Goal: Task Accomplishment & Management: Use online tool/utility

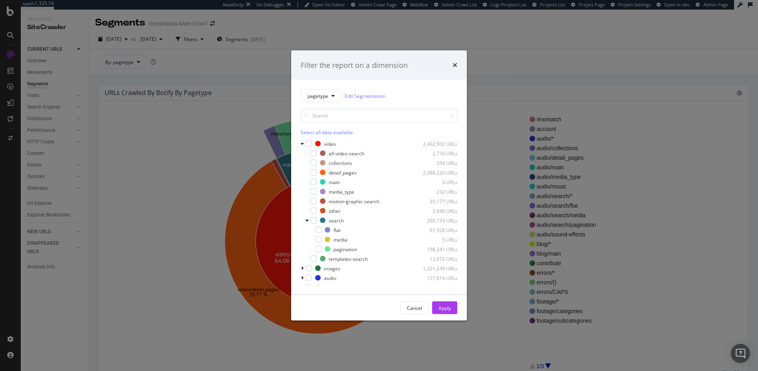
click at [455, 64] on icon "times" at bounding box center [455, 65] width 5 height 6
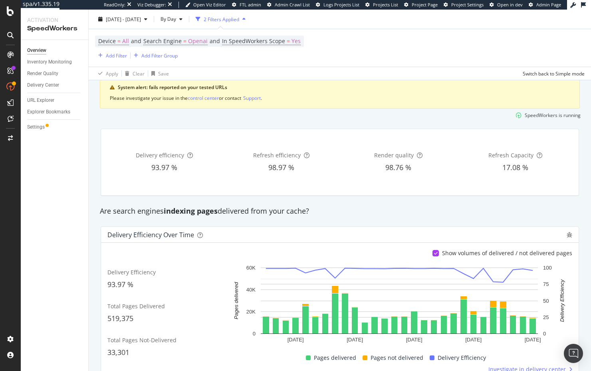
scroll to position [37, 0]
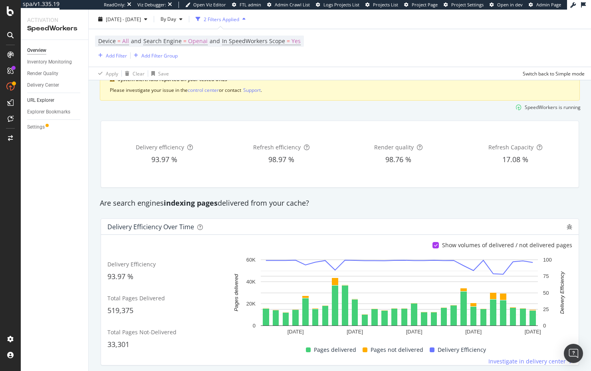
drag, startPoint x: 131, startPoint y: 112, endPoint x: 64, endPoint y: 99, distance: 67.9
click at [130, 111] on div "SpeedWorkers is running" at bounding box center [340, 107] width 488 height 13
click at [6, 8] on div at bounding box center [10, 11] width 19 height 10
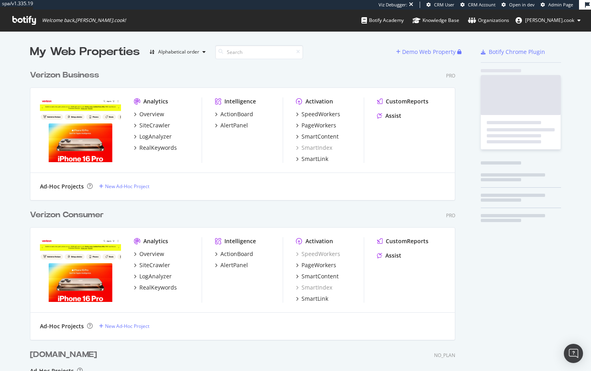
scroll to position [392, 432]
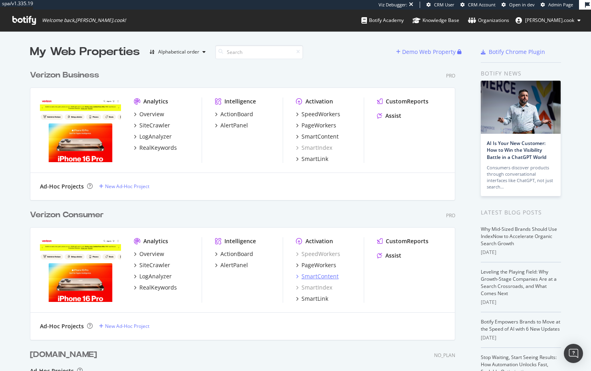
click at [321, 278] on div "SmartContent" at bounding box center [320, 277] width 37 height 8
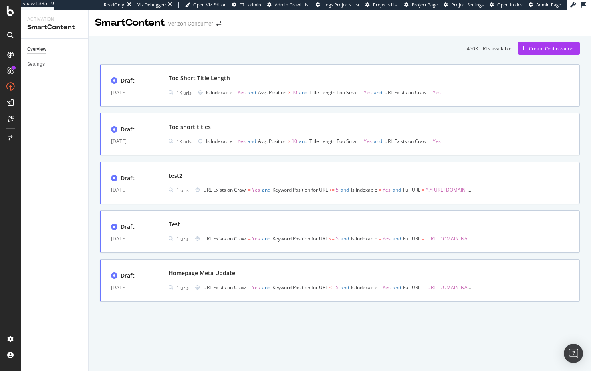
drag, startPoint x: 51, startPoint y: 157, endPoint x: 47, endPoint y: 161, distance: 5.7
click at [52, 157] on div "Overview Settings" at bounding box center [55, 205] width 68 height 332
click at [214, 56] on div "450K URLs available Create Optimization Draft 10 Apr. 2025 Too Short Title Leng…" at bounding box center [340, 172] width 480 height 260
click at [90, 165] on div "450K URLs available Create Optimization Draft 10 Apr. 2025 Too Short Title Leng…" at bounding box center [340, 182] width 503 height 293
drag, startPoint x: 54, startPoint y: 109, endPoint x: 47, endPoint y: 94, distance: 16.8
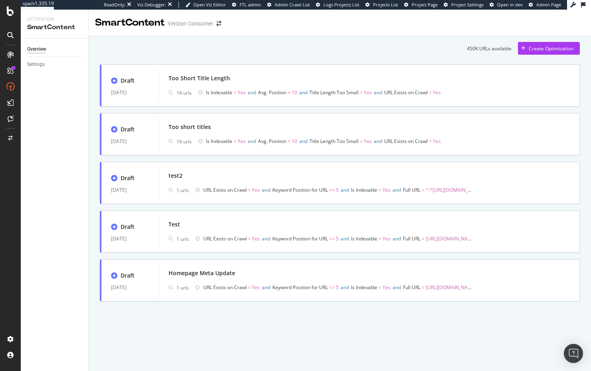
click at [54, 109] on div "Overview Settings" at bounding box center [55, 205] width 68 height 332
click at [543, 50] on div "Create Optimization" at bounding box center [551, 48] width 45 height 7
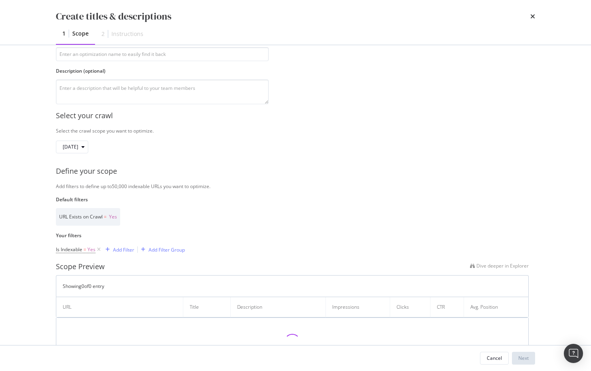
scroll to position [66, 0]
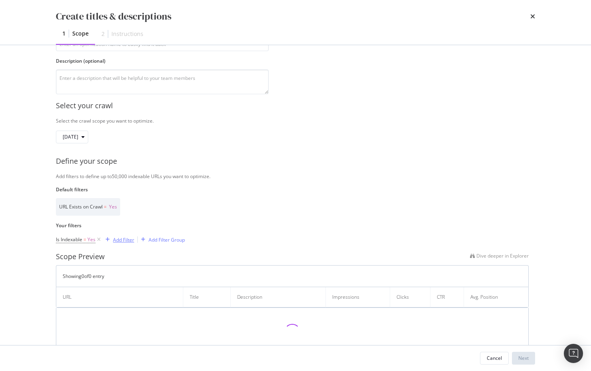
click at [119, 241] on div "Add Filter" at bounding box center [123, 240] width 21 height 7
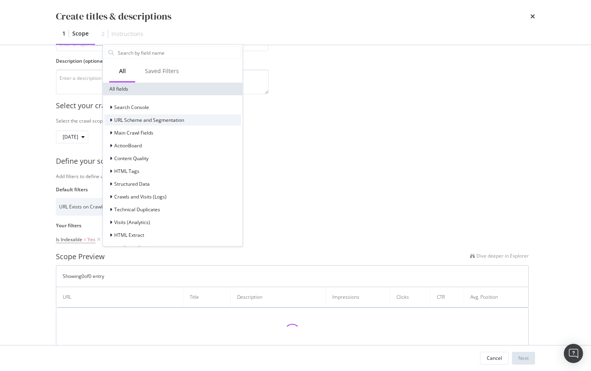
click at [131, 119] on span "URL Scheme and Segmentation" at bounding box center [149, 120] width 70 height 7
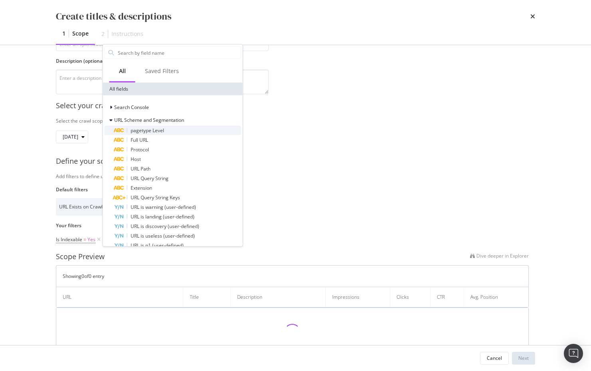
click at [140, 133] on span "pagetype Level" at bounding box center [148, 130] width 34 height 7
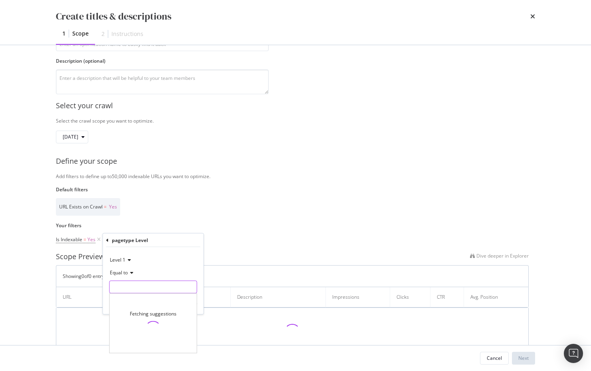
click at [148, 285] on input "Name" at bounding box center [153, 287] width 87 height 13
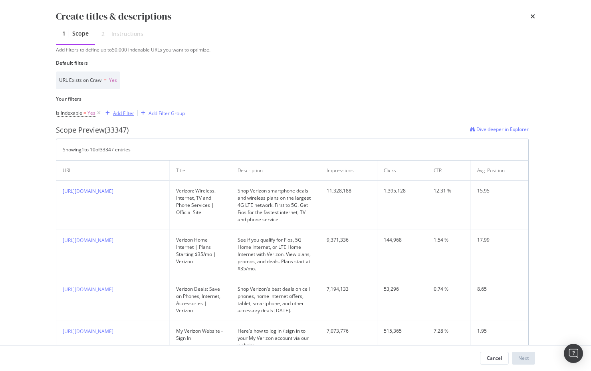
scroll to position [193, 0]
click at [116, 111] on div "Add Filter" at bounding box center [123, 112] width 21 height 7
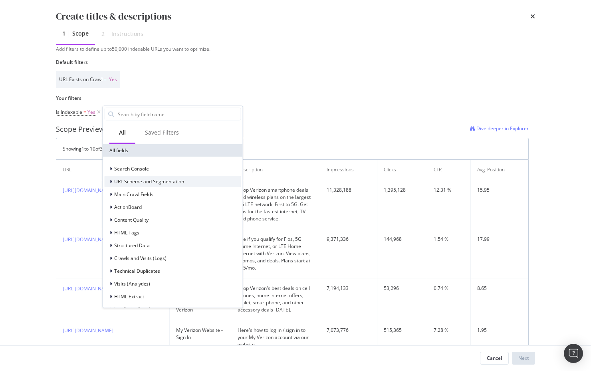
click at [148, 182] on span "URL Scheme and Segmentation" at bounding box center [149, 181] width 70 height 7
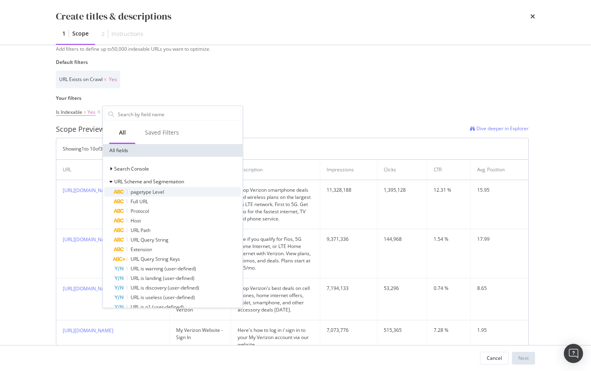
click at [149, 191] on span "pagetype Level" at bounding box center [148, 192] width 34 height 7
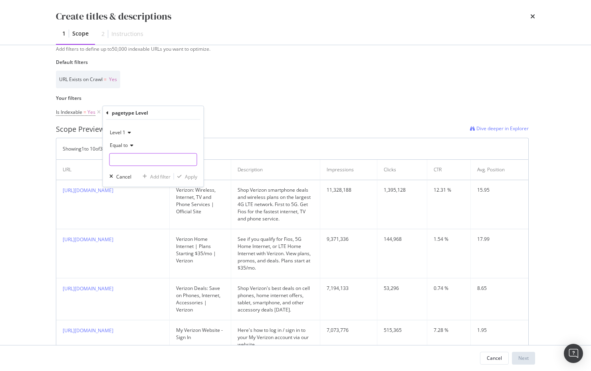
click at [148, 160] on input "Name" at bounding box center [153, 159] width 87 height 13
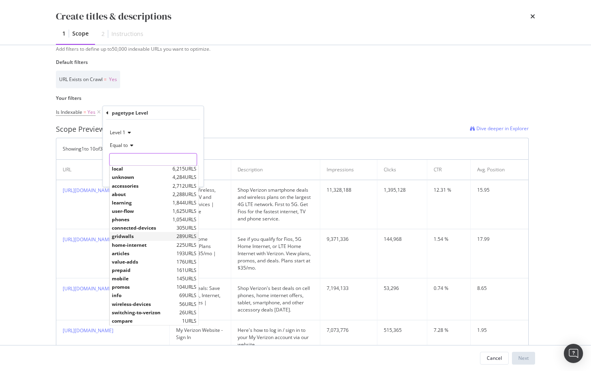
scroll to position [0, 0]
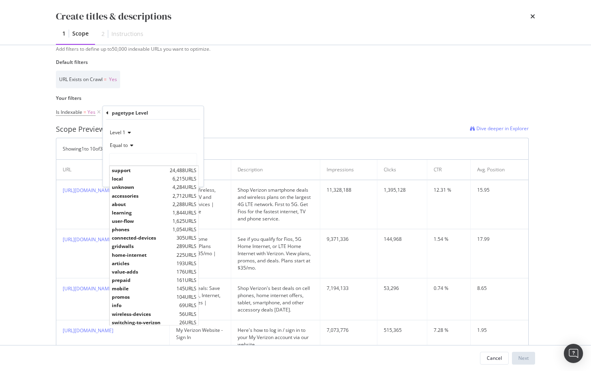
click at [240, 121] on div "Select your crawl Select the crawl scope you want to optimize. 2025 Aug. 10th D…" at bounding box center [296, 309] width 480 height 684
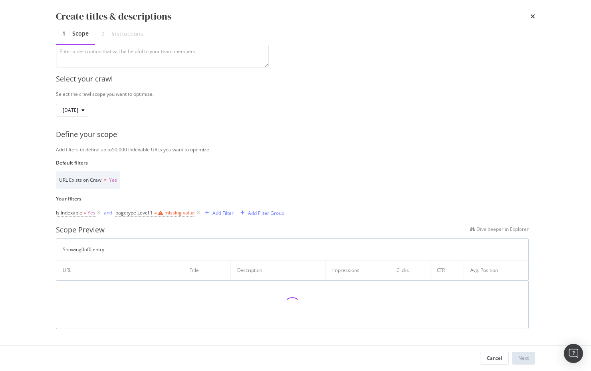
drag, startPoint x: 197, startPoint y: 213, endPoint x: 192, endPoint y: 213, distance: 5.7
click at [197, 213] on icon "modal" at bounding box center [198, 213] width 7 height 8
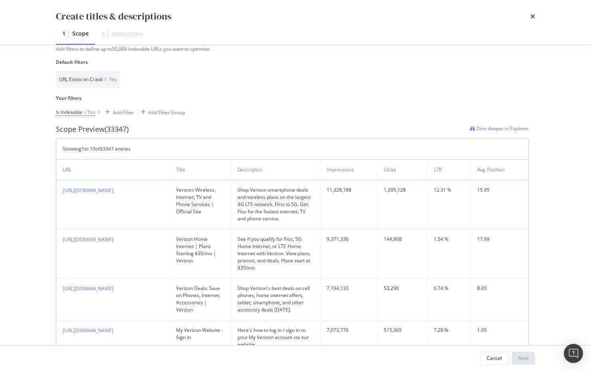
scroll to position [0, 0]
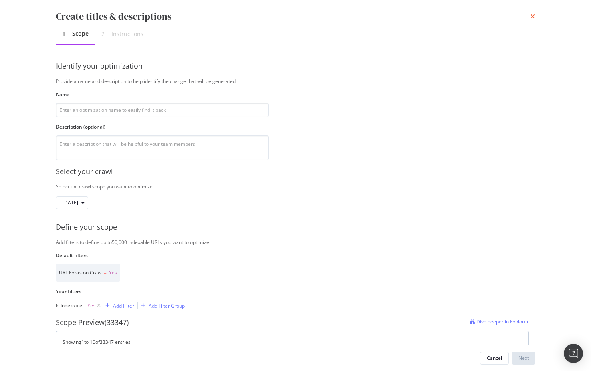
click at [536, 17] on div "Create titles & descriptions 1 Scope 2 Instructions" at bounding box center [295, 22] width 511 height 45
drag, startPoint x: 533, startPoint y: 16, endPoint x: 336, endPoint y: 24, distance: 197.9
click at [533, 16] on icon "times" at bounding box center [533, 16] width 5 height 6
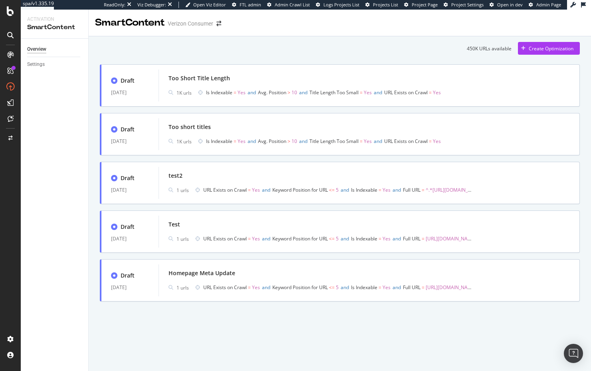
drag, startPoint x: 43, startPoint y: 90, endPoint x: 222, endPoint y: 1, distance: 200.1
click at [541, 50] on div "Create Optimization" at bounding box center [551, 48] width 45 height 7
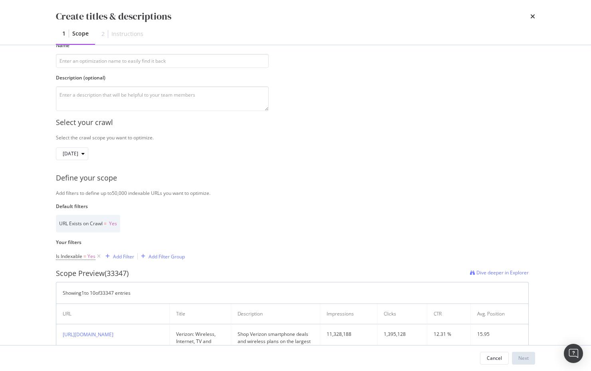
scroll to position [50, 0]
drag, startPoint x: 280, startPoint y: 218, endPoint x: 128, endPoint y: 217, distance: 151.8
click at [280, 218] on div "URL Exists on Crawl = Yes" at bounding box center [292, 224] width 473 height 18
click at [33, 203] on div "Create titles & descriptions 1 Scope 2 Instructions Identify your optimization …" at bounding box center [295, 185] width 591 height 371
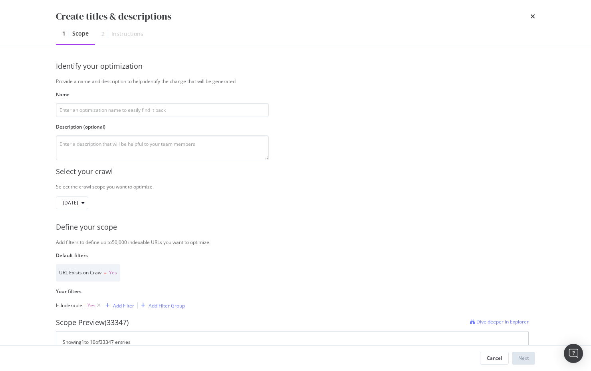
drag, startPoint x: 390, startPoint y: 104, endPoint x: 421, endPoint y: 79, distance: 40.1
click at [390, 104] on div "Identify your optimization Provide a name and description to help identify the …" at bounding box center [296, 110] width 480 height 99
click at [533, 17] on icon "times" at bounding box center [533, 16] width 5 height 6
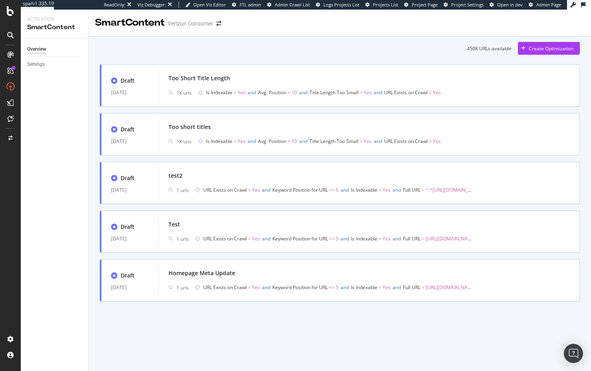
click at [300, 33] on div at bounding box center [340, 34] width 503 height 3
click at [52, 88] on div "SiteCrawler" at bounding box center [44, 90] width 28 height 8
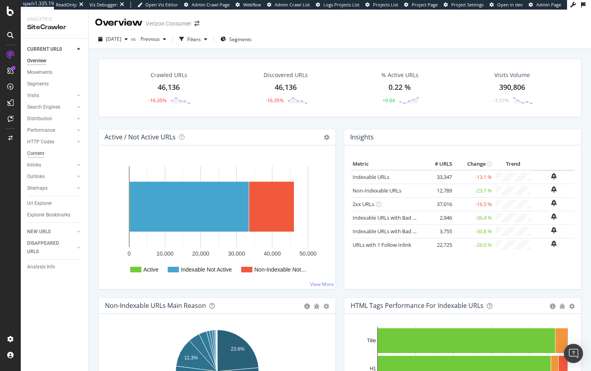
click at [42, 153] on div "Content" at bounding box center [35, 153] width 17 height 8
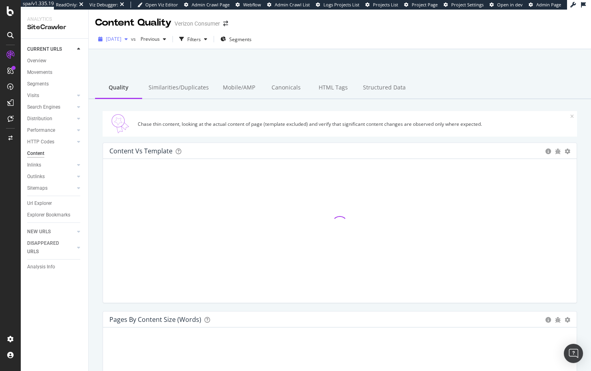
click at [119, 37] on span "2025 Aug. 10th" at bounding box center [114, 39] width 16 height 7
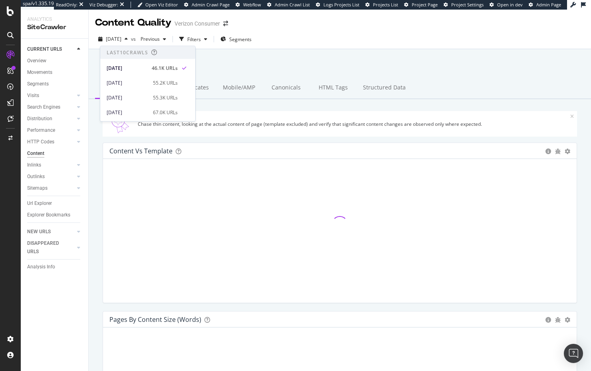
click at [230, 62] on div at bounding box center [340, 70] width 484 height 34
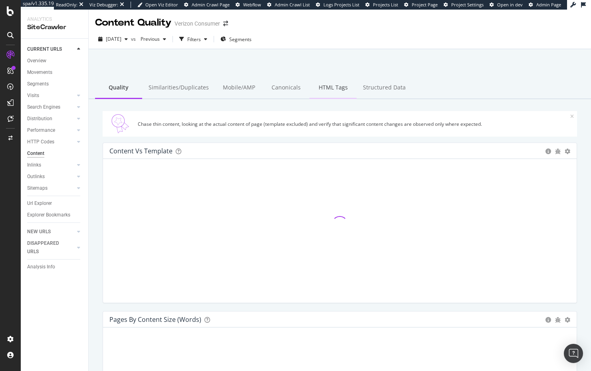
click at [324, 90] on div "HTML Tags" at bounding box center [333, 88] width 47 height 22
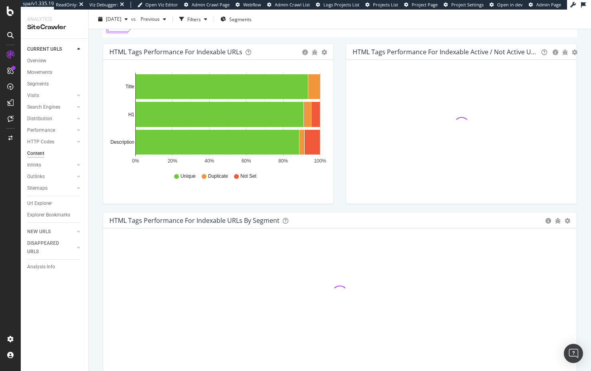
scroll to position [99, 0]
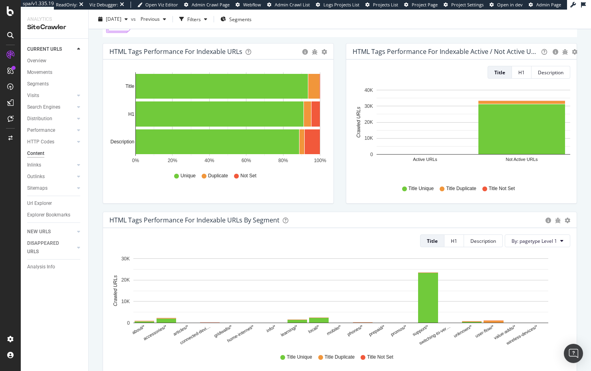
click at [337, 150] on div "HTML Tags Performance for Indexable URLs Bar Bar (by Percentage) Table Export a…" at bounding box center [218, 127] width 243 height 169
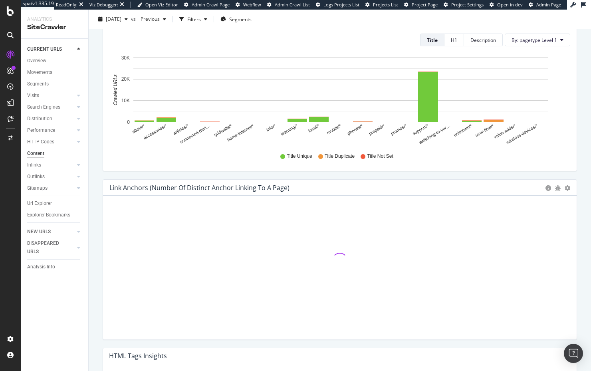
scroll to position [480, 0]
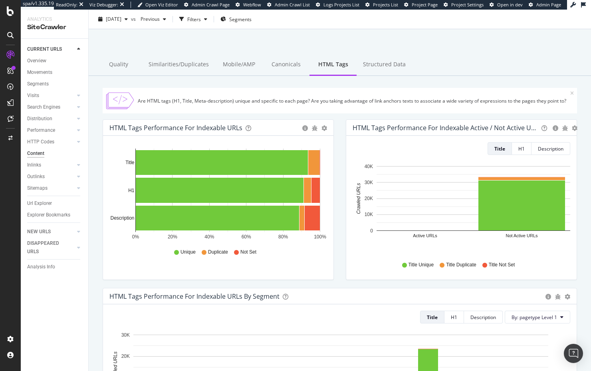
scroll to position [0, 0]
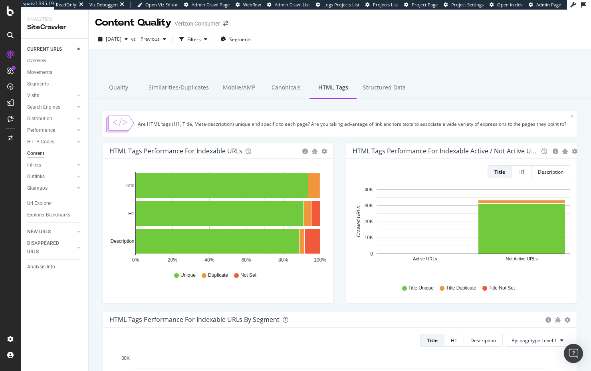
drag, startPoint x: 284, startPoint y: 125, endPoint x: 272, endPoint y: 130, distance: 13.1
click at [284, 125] on div "Are HTML tags (H1, Title, Meta-description) unique and specific to each page? A…" at bounding box center [354, 124] width 433 height 7
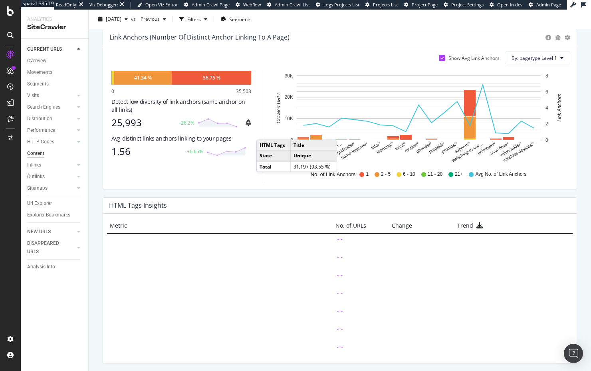
scroll to position [480, 0]
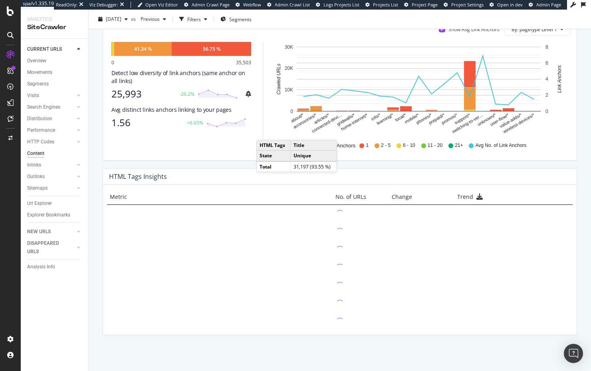
click at [102, 191] on div "HTML Tags Insights Metric No. of URLs Change Trend" at bounding box center [340, 256] width 487 height 175
click at [100, 193] on div "HTML Tags Insights Metric No. of URLs Change Trend" at bounding box center [340, 256] width 487 height 175
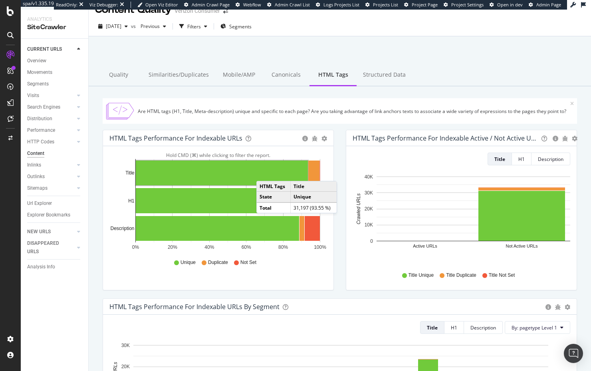
scroll to position [0, 0]
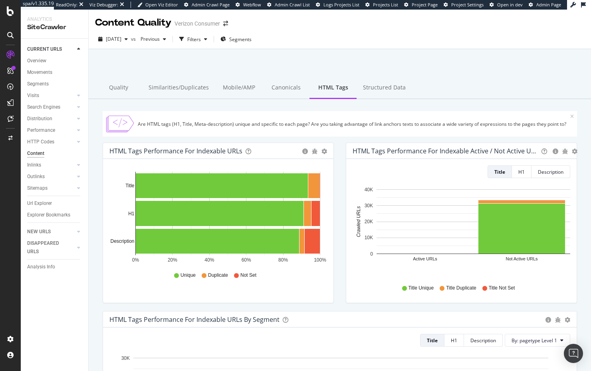
click at [341, 200] on div "HTML Tags Performance for Indexable Active / Not Active URLs Bar (by Value) Bar…" at bounding box center [461, 227] width 243 height 169
drag, startPoint x: 94, startPoint y: 194, endPoint x: 3, endPoint y: 193, distance: 91.5
drag, startPoint x: 55, startPoint y: 165, endPoint x: 158, endPoint y: 7, distance: 189.2
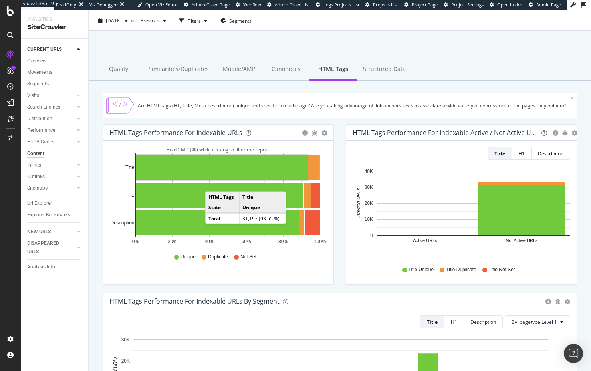
scroll to position [24, 0]
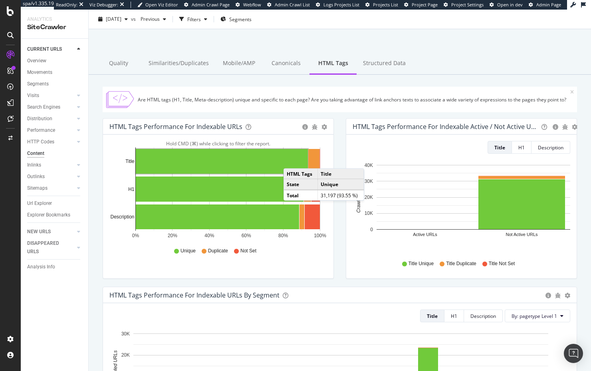
click at [292, 161] on rect "A chart." at bounding box center [222, 161] width 172 height 25
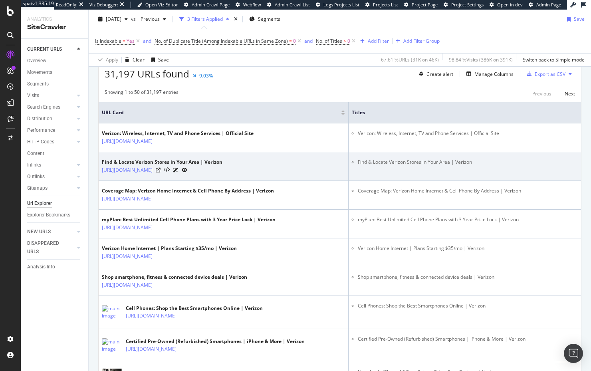
scroll to position [217, 0]
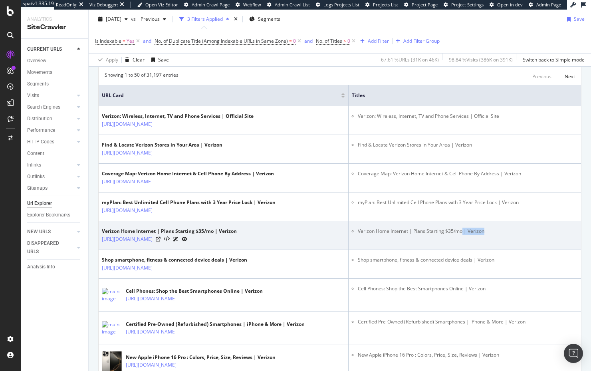
drag, startPoint x: 462, startPoint y: 230, endPoint x: 513, endPoint y: 235, distance: 52.2
click at [513, 235] on td "Verizon Home Internet | Plans Starting $35/mo | Verizon" at bounding box center [465, 235] width 233 height 29
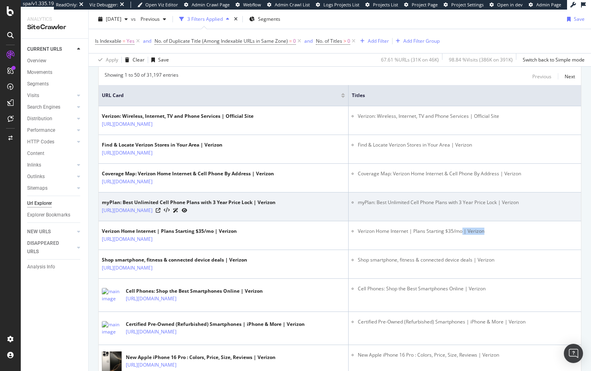
copy li "| Verizon"
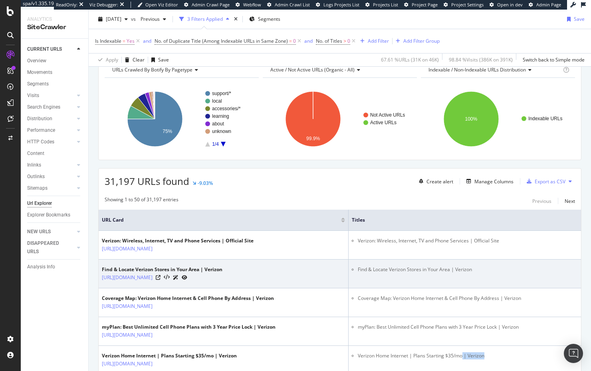
scroll to position [41, 0]
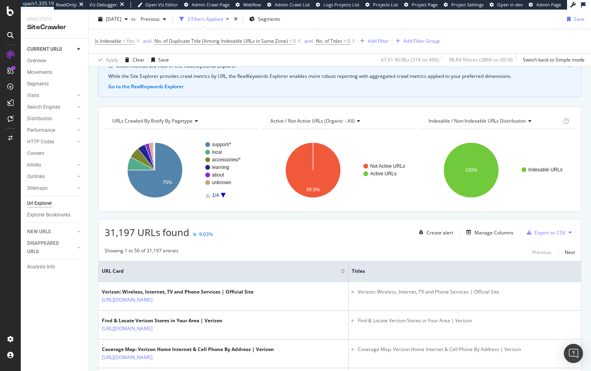
click at [45, 152] on link "Content" at bounding box center [55, 153] width 56 height 8
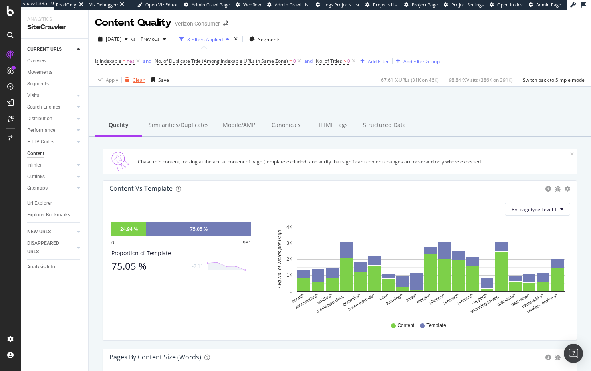
click at [138, 79] on div "Clear" at bounding box center [139, 80] width 12 height 7
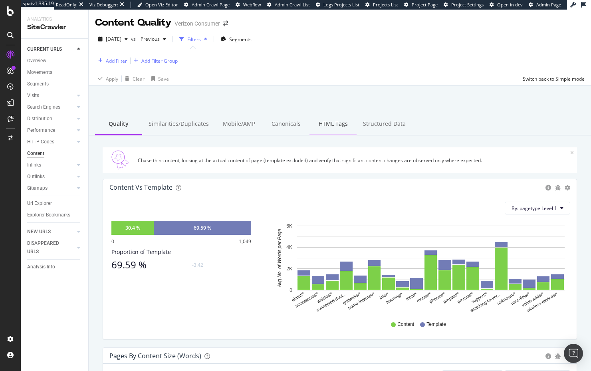
click at [325, 128] on div "HTML Tags" at bounding box center [333, 124] width 47 height 22
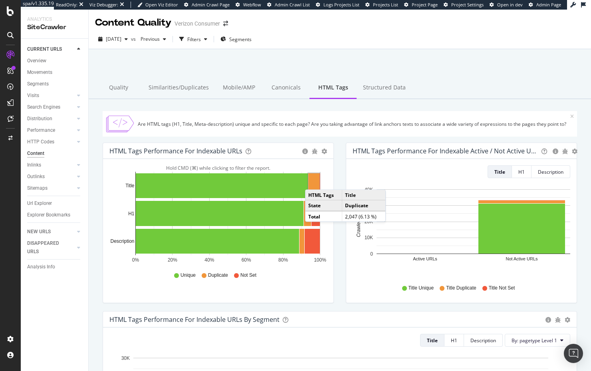
click at [313, 182] on rect "A chart." at bounding box center [313, 185] width 11 height 25
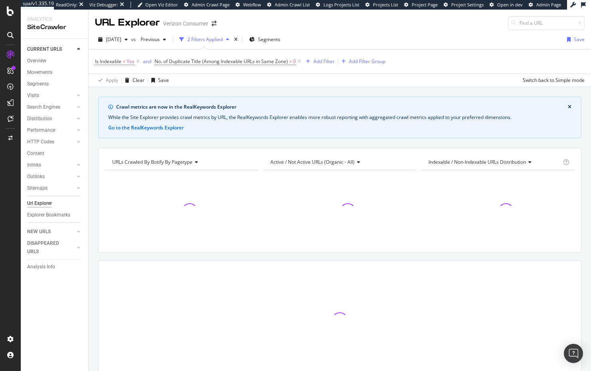
click at [260, 93] on div "Crawl metrics are now in the RealKeywords Explorer While the Site Explorer prov…" at bounding box center [340, 96] width 503 height 19
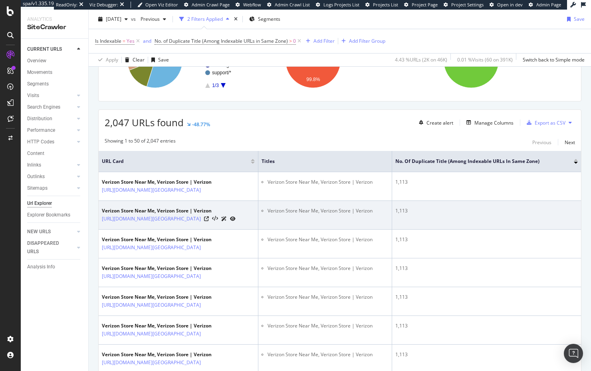
scroll to position [181, 0]
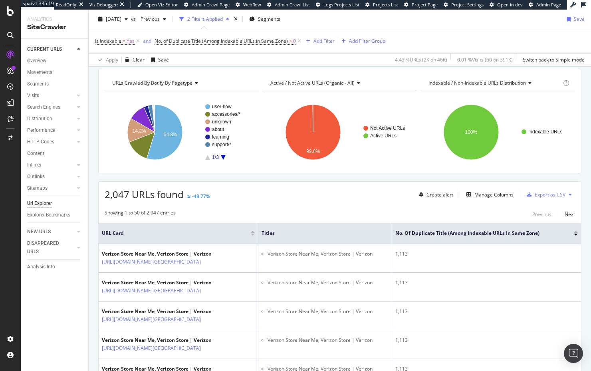
scroll to position [0, 0]
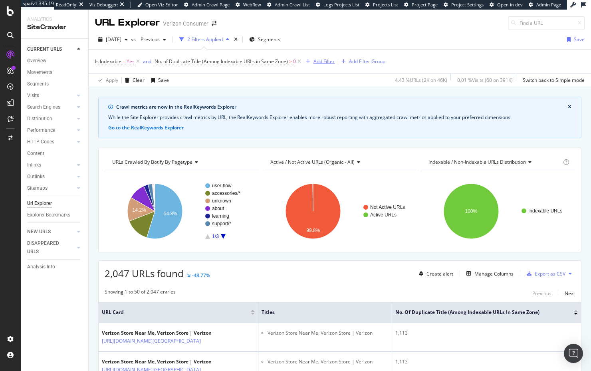
click at [328, 61] on div "Add Filter" at bounding box center [324, 61] width 21 height 7
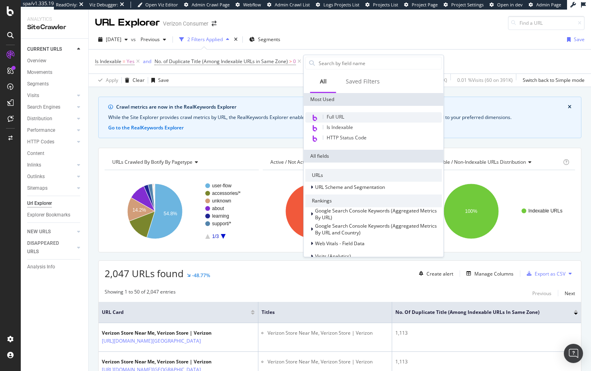
click at [341, 117] on span "Full URL" at bounding box center [336, 116] width 18 height 7
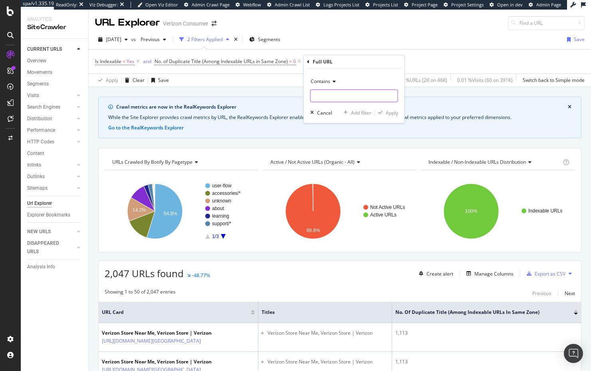
click at [345, 98] on input "text" at bounding box center [354, 96] width 87 height 13
type input "/stores/"
click at [386, 111] on div "Apply" at bounding box center [392, 112] width 12 height 7
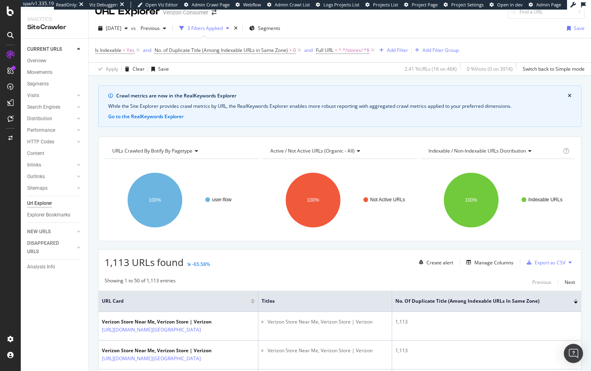
scroll to position [9, 0]
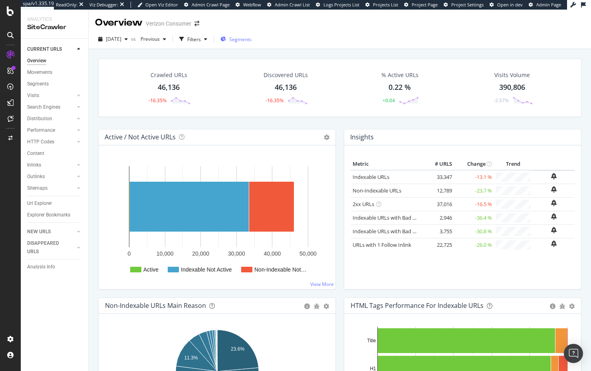
click at [252, 36] on span "Segments" at bounding box center [240, 39] width 22 height 7
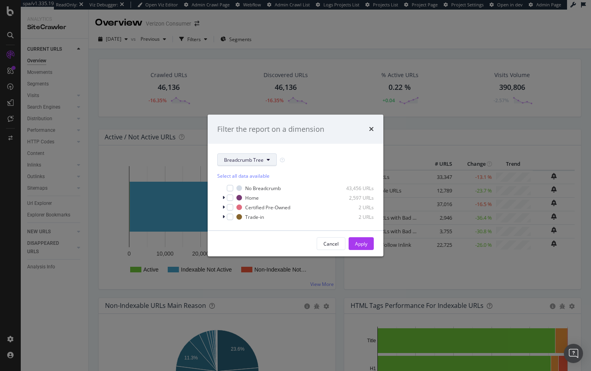
click at [259, 160] on span "Breadcrumb Tree" at bounding box center [244, 160] width 40 height 7
click at [267, 190] on span "pagetype" at bounding box center [250, 188] width 52 height 7
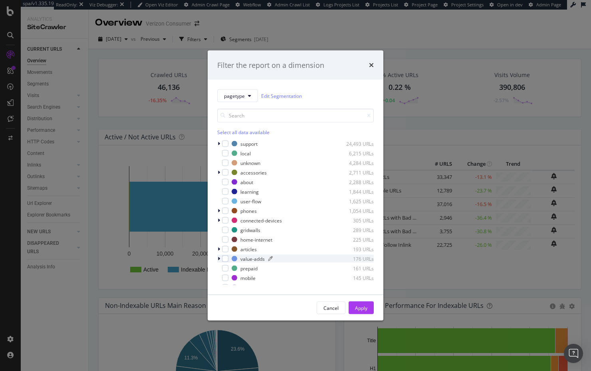
scroll to position [45, 0]
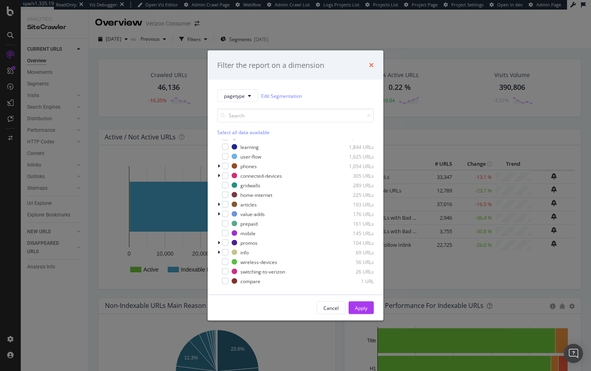
click at [371, 65] on icon "times" at bounding box center [371, 65] width 5 height 6
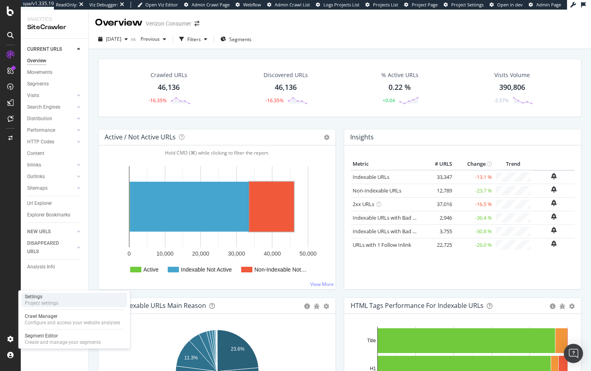
click at [50, 298] on div "Settings" at bounding box center [42, 297] width 34 height 6
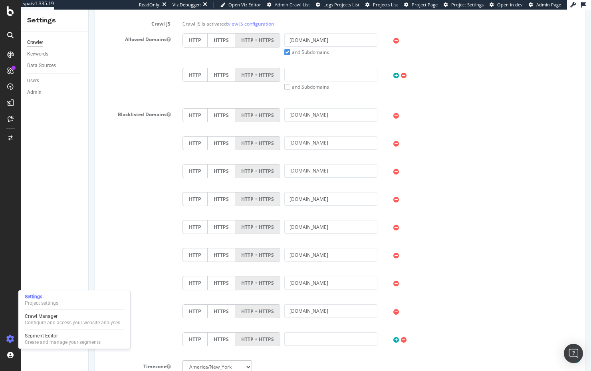
scroll to position [269, 0]
click at [102, 63] on div "Allowed Domains HTTP HTTPS HTTP + HTTPS verizon.com and Subdomains User Agent: …" at bounding box center [340, 67] width 491 height 69
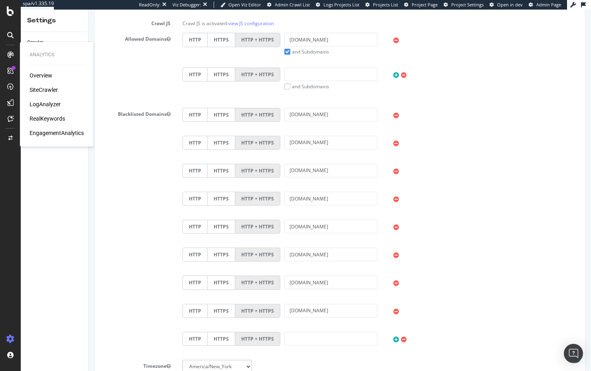
click at [43, 103] on div "LogAnalyzer" at bounding box center [45, 104] width 31 height 8
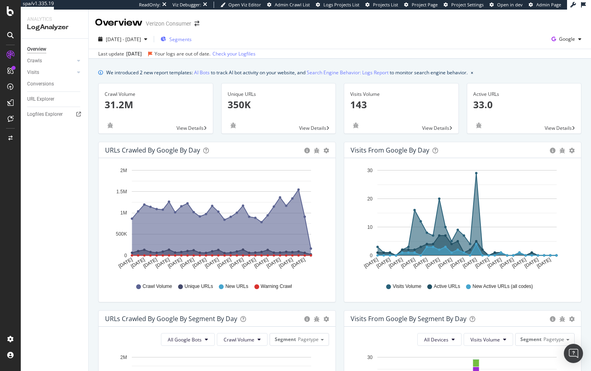
click at [192, 36] on span "Segments" at bounding box center [180, 39] width 22 height 7
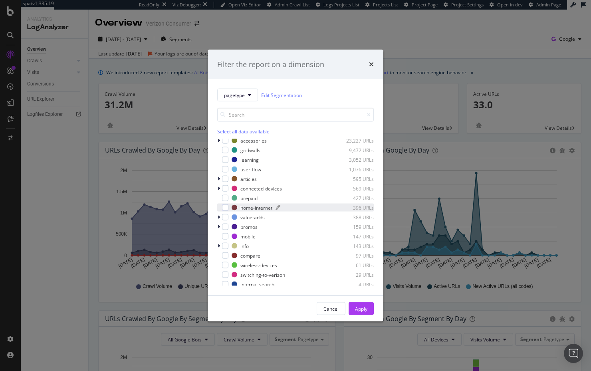
scroll to position [64, 0]
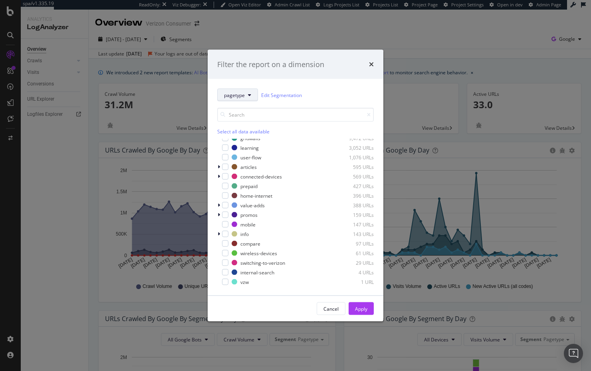
click at [240, 93] on span "pagetype" at bounding box center [234, 95] width 21 height 7
click at [233, 138] on span "host" at bounding box center [238, 138] width 29 height 7
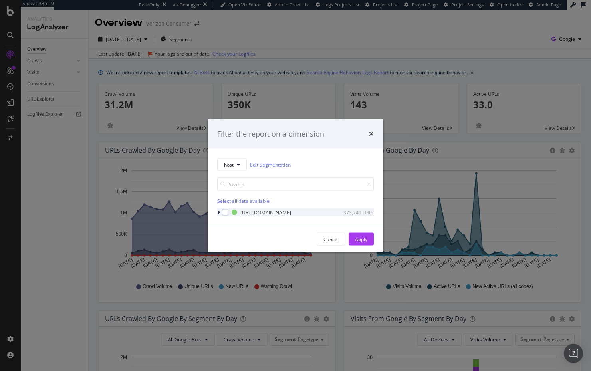
click at [221, 213] on div "modal" at bounding box center [219, 213] width 5 height 8
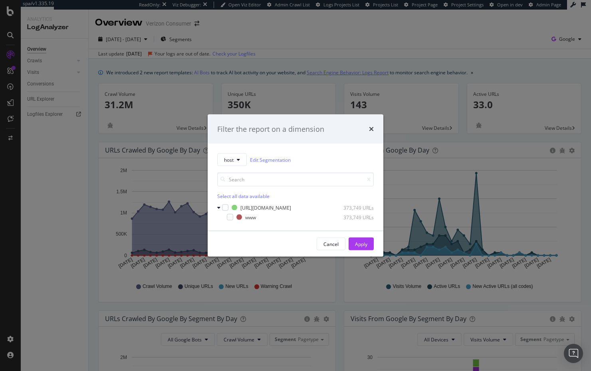
drag, startPoint x: 370, startPoint y: 128, endPoint x: 332, endPoint y: 72, distance: 68.3
click at [370, 127] on icon "times" at bounding box center [371, 129] width 5 height 6
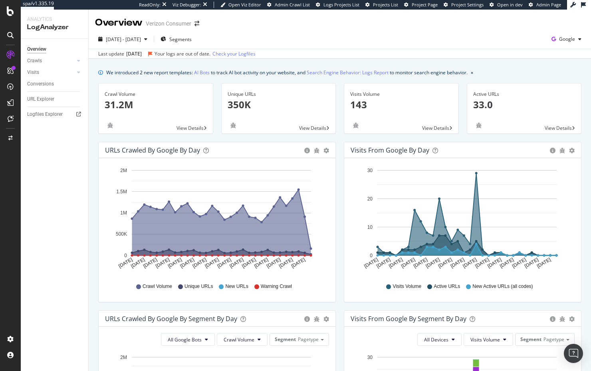
click at [327, 58] on div "Last update Mar. 13, 2025 Your logs are out of date. Check your Logfiles" at bounding box center [340, 54] width 503 height 10
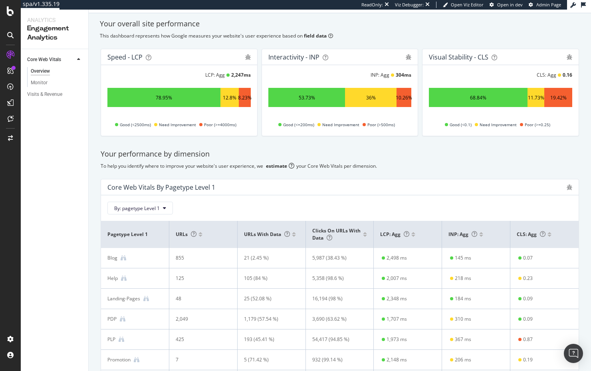
scroll to position [88, 0]
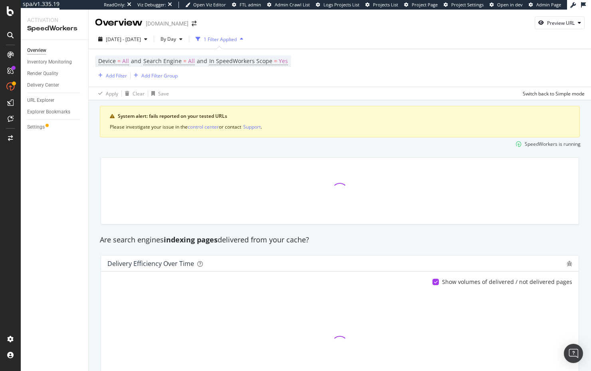
drag, startPoint x: 86, startPoint y: 168, endPoint x: 76, endPoint y: 157, distance: 14.7
click at [81, 163] on div "Overview Inventory Monitoring Render Quality Delivery Center URL Explorer Explo…" at bounding box center [55, 205] width 68 height 331
click at [41, 124] on div "Settings" at bounding box center [36, 127] width 18 height 8
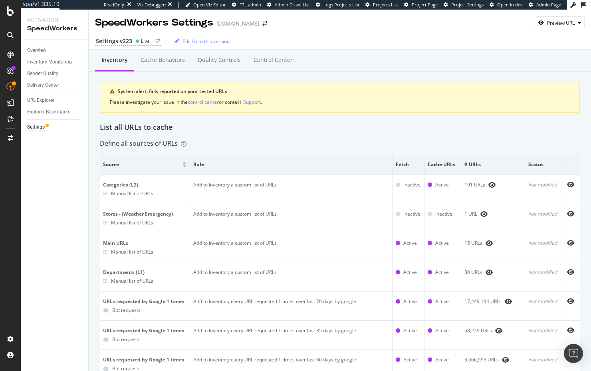
click at [131, 44] on div "Settings v223" at bounding box center [114, 41] width 36 height 8
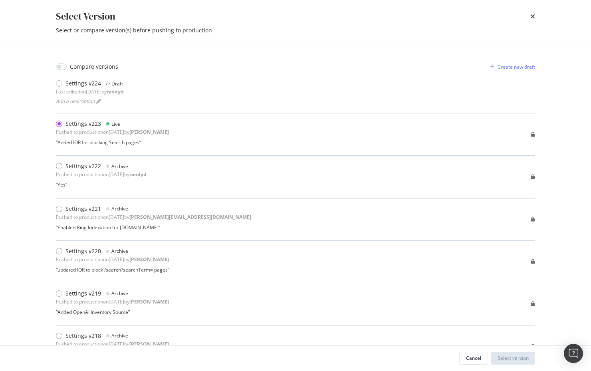
click at [35, 186] on div "Select Version Select or compare version(s) before pushing to production Compar…" at bounding box center [295, 185] width 591 height 371
drag, startPoint x: 533, startPoint y: 17, endPoint x: 520, endPoint y: 18, distance: 12.4
click at [533, 17] on icon "times" at bounding box center [533, 16] width 5 height 6
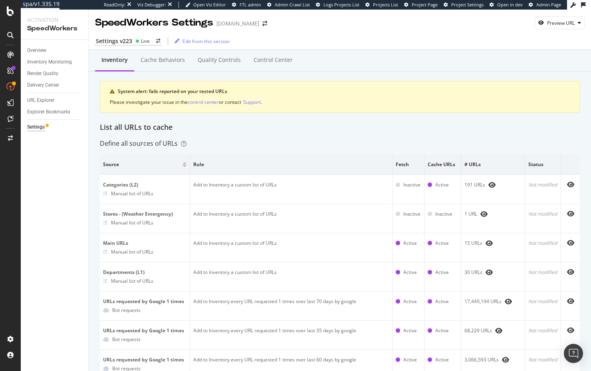
click at [77, 151] on div "Overview Inventory Monitoring Render Quality Delivery Center URL Explorer Explo…" at bounding box center [55, 205] width 68 height 331
drag, startPoint x: 272, startPoint y: 125, endPoint x: 265, endPoint y: 121, distance: 7.7
click at [271, 124] on div "List all URLs to cache" at bounding box center [340, 127] width 480 height 10
click at [270, 124] on div "List all URLs to cache" at bounding box center [340, 127] width 480 height 10
drag, startPoint x: 44, startPoint y: 210, endPoint x: 28, endPoint y: 209, distance: 16.4
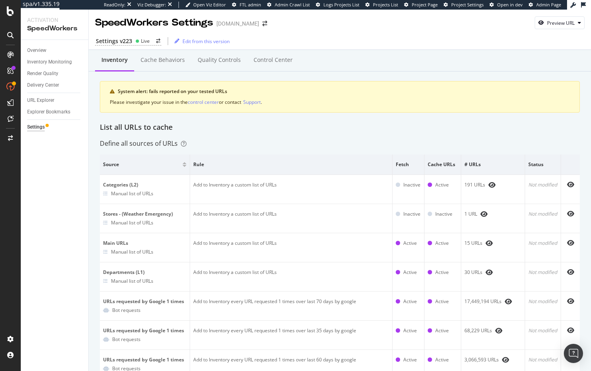
click at [28, 209] on div "Overview Inventory Monitoring Render Quality Delivery Center URL Explorer Explo…" at bounding box center [55, 205] width 68 height 331
click at [235, 141] on div "Define all sources of URLs" at bounding box center [340, 143] width 480 height 9
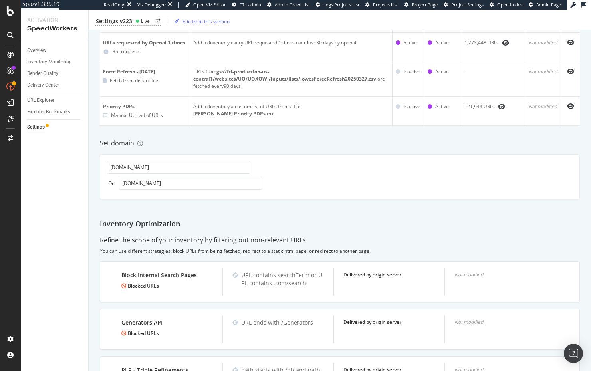
scroll to position [389, 0]
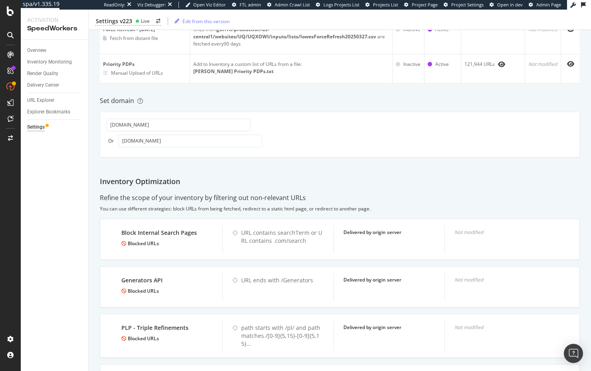
click at [274, 198] on div "Refine the scope of your inventory by filtering out non-relevant URLs" at bounding box center [203, 197] width 206 height 9
click at [279, 211] on div "You can use different strategies: block URLs from being fetched, redirect to a …" at bounding box center [340, 208] width 480 height 7
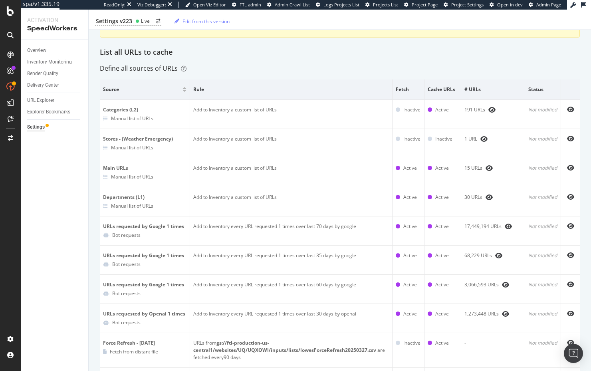
scroll to position [0, 0]
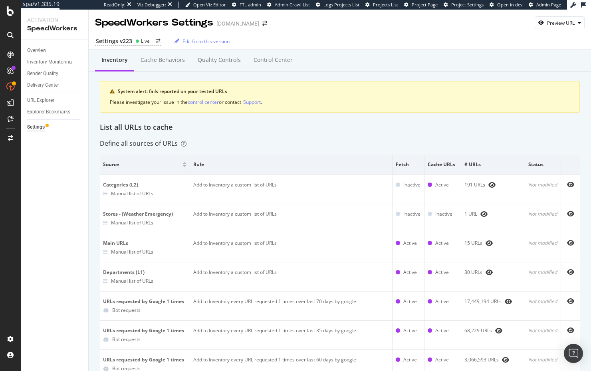
click at [126, 120] on div "Inventory Cache behaviors Quality Controls Control Center System alert: fails r…" at bounding box center [340, 89] width 480 height 67
click at [156, 64] on div "Cache behaviors" at bounding box center [162, 60] width 57 height 22
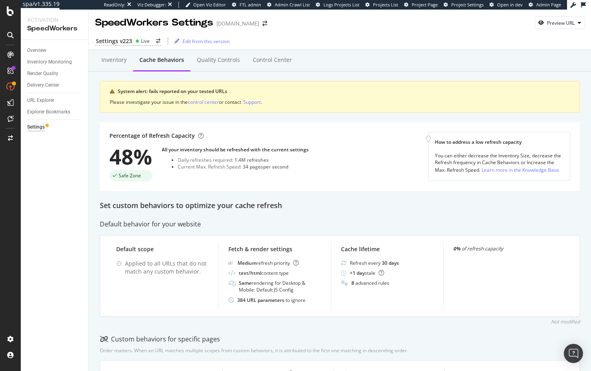
drag, startPoint x: 111, startPoint y: 62, endPoint x: 65, endPoint y: 158, distance: 106.5
click at [111, 62] on div "Inventory" at bounding box center [113, 60] width 25 height 8
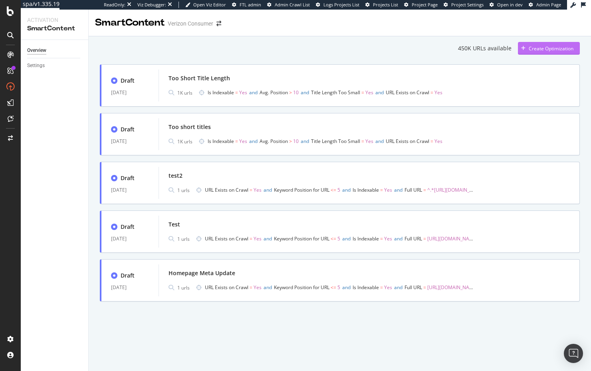
click at [538, 46] on div "Create Optimization" at bounding box center [551, 48] width 45 height 7
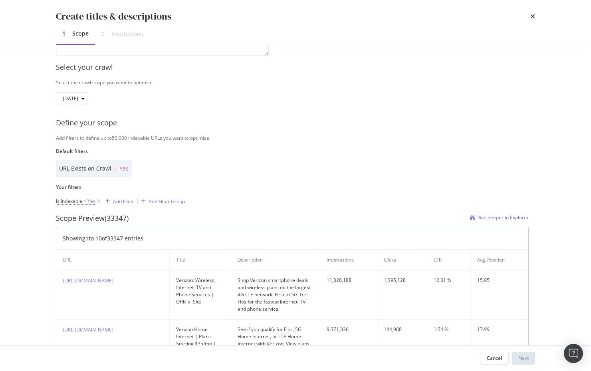
scroll to position [149, 0]
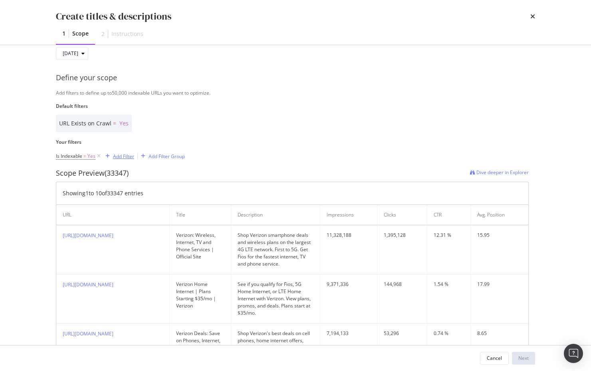
click at [125, 158] on div "Add Filter" at bounding box center [123, 156] width 21 height 7
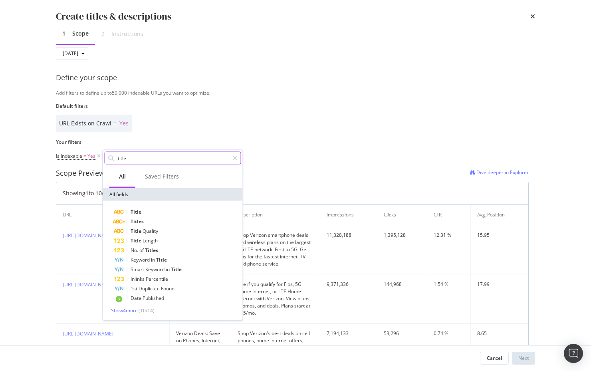
click at [157, 159] on input "title" at bounding box center [173, 158] width 112 height 12
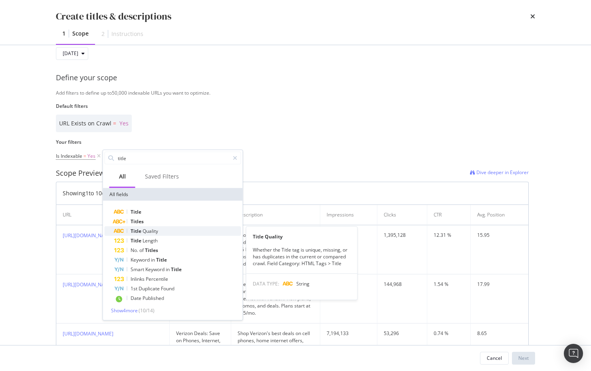
type input "title"
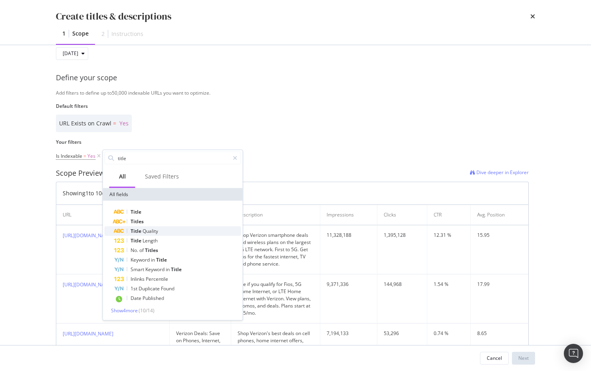
click at [153, 233] on span "Quality" at bounding box center [151, 231] width 16 height 7
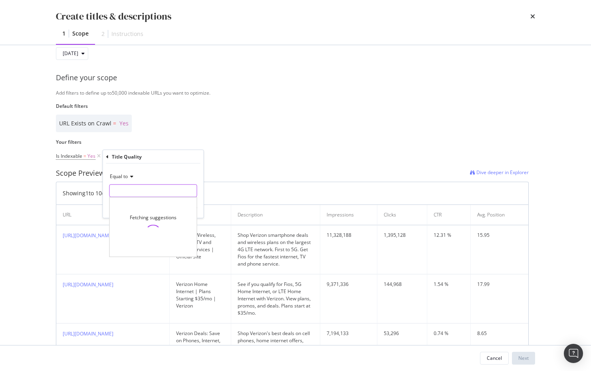
click at [153, 191] on input "Name" at bounding box center [153, 191] width 87 height 13
click at [170, 211] on div "duplicate 2,048 URLS" at bounding box center [154, 210] width 89 height 8
type input "duplicate"
drag, startPoint x: 186, startPoint y: 207, endPoint x: 135, endPoint y: 197, distance: 52.2
click at [186, 207] on div "Apply" at bounding box center [191, 207] width 12 height 7
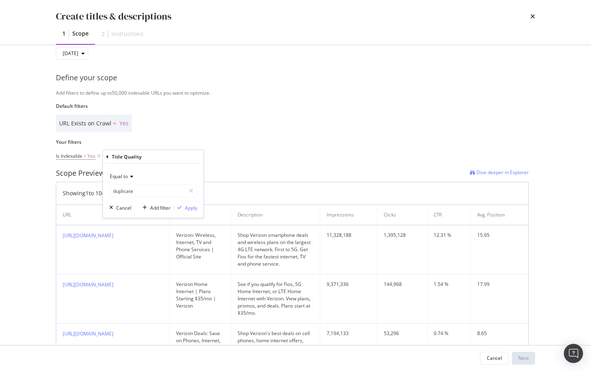
scroll to position [94, 0]
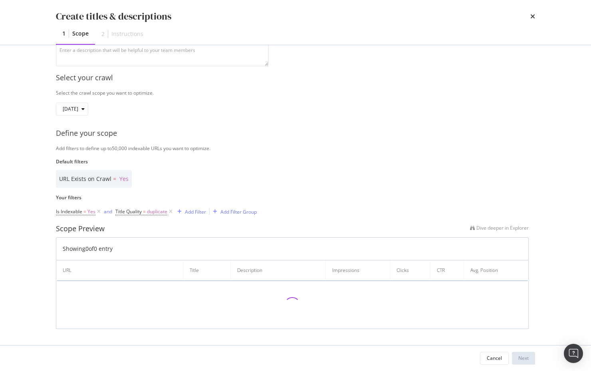
click at [35, 193] on div "Create titles & descriptions 1 Scope 2 Instructions Identify your optimization …" at bounding box center [295, 185] width 591 height 371
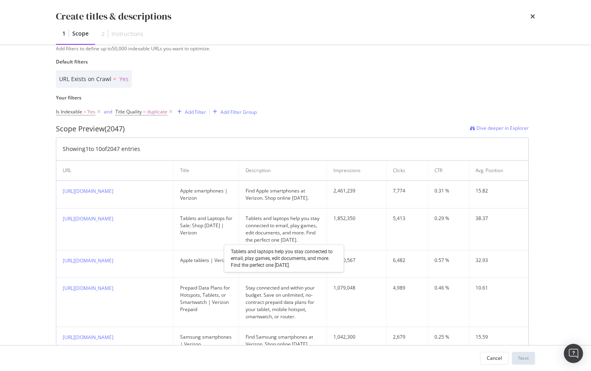
scroll to position [196, 0]
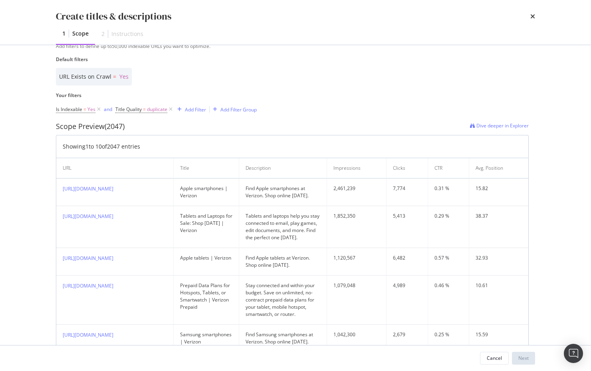
click at [340, 114] on div "Is Indexable = Yes and Title Quality = duplicate Add Filter Add Filter Group" at bounding box center [292, 109] width 473 height 11
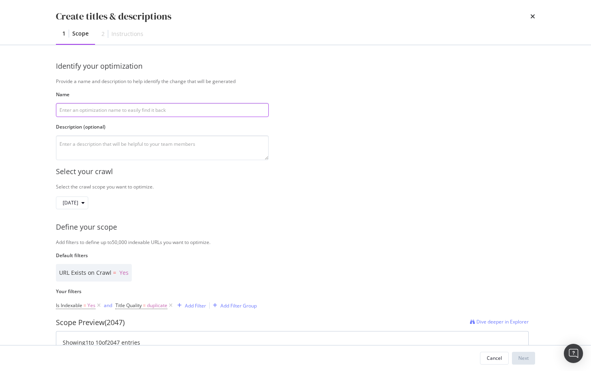
click at [171, 109] on input "modal" at bounding box center [162, 110] width 213 height 14
type input "asdf"
click at [519, 359] on div "Next" at bounding box center [524, 358] width 10 height 7
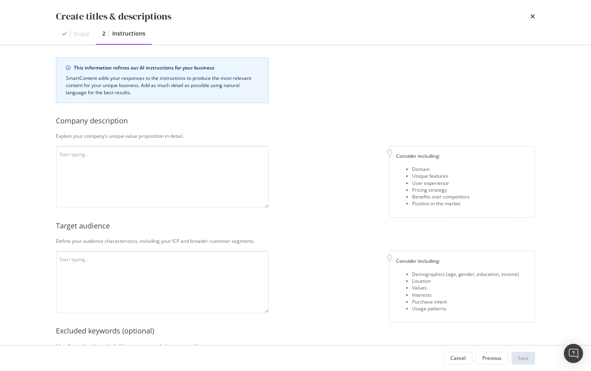
scroll to position [10, 0]
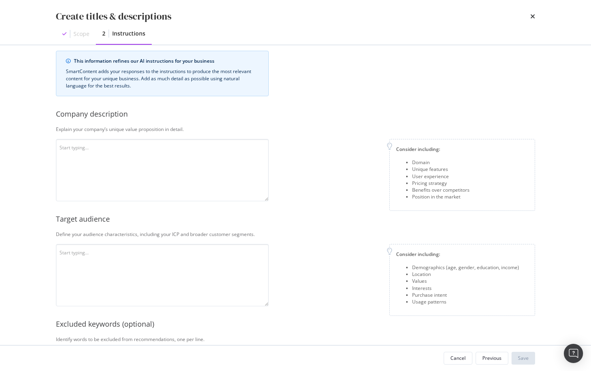
click at [110, 115] on div "Company description" at bounding box center [296, 114] width 480 height 10
copy div "description"
click at [106, 113] on div "Company description" at bounding box center [296, 114] width 480 height 10
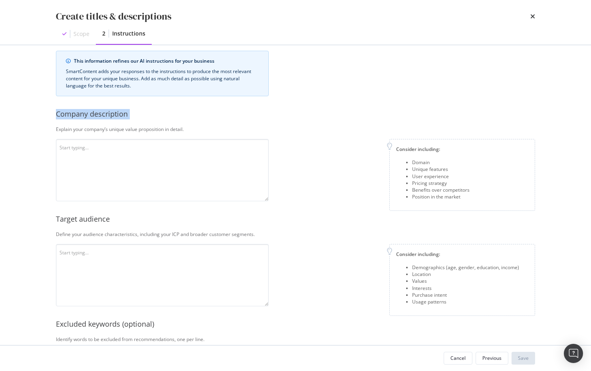
click at [106, 113] on div "Company description" at bounding box center [296, 114] width 480 height 10
copy div "Company description"
click at [315, 127] on div "Explain your company’s unique value proposition in detail." at bounding box center [296, 129] width 480 height 7
click at [96, 216] on div "Target audience" at bounding box center [296, 219] width 480 height 10
click at [96, 215] on div "Target audience" at bounding box center [296, 219] width 480 height 10
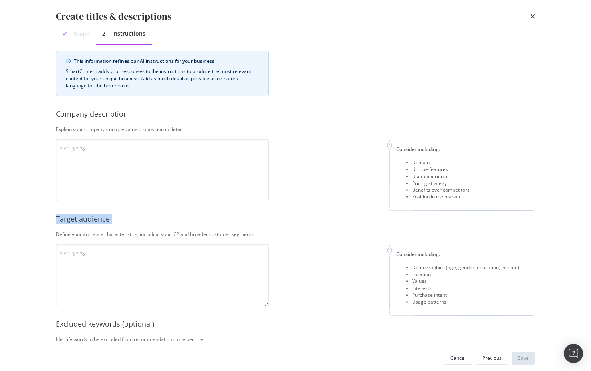
click at [96, 215] on div "Target audience" at bounding box center [296, 219] width 480 height 10
copy div "Target audience"
drag, startPoint x: 303, startPoint y: 212, endPoint x: 314, endPoint y: 196, distance: 19.5
click at [303, 212] on div "This information refines our AI instructions for your business SmartContent add…" at bounding box center [296, 265] width 480 height 428
drag, startPoint x: 269, startPoint y: 233, endPoint x: 71, endPoint y: 216, distance: 198.1
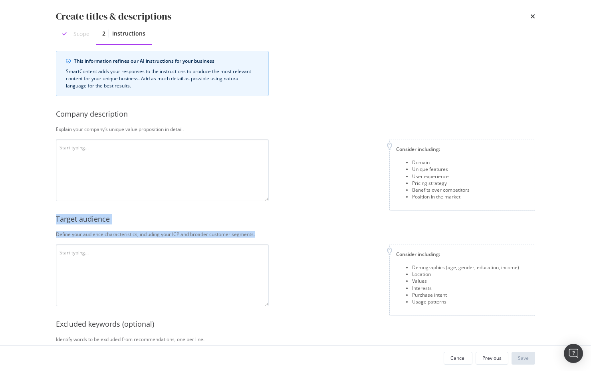
click at [48, 221] on div "This information refines our AI instructions for your business SmartContent add…" at bounding box center [295, 195] width 511 height 300
copy div "Target audience Define your audience characteristics, including your ICP and br…"
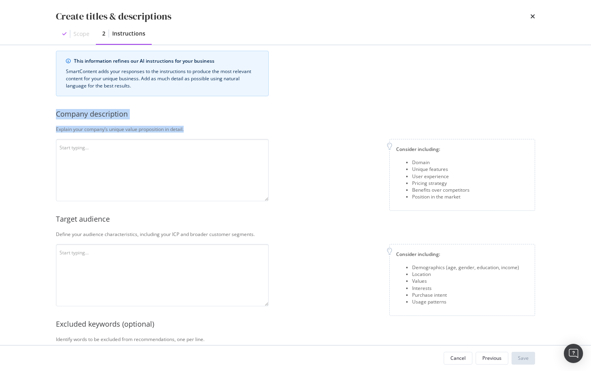
drag, startPoint x: 187, startPoint y: 131, endPoint x: 50, endPoint y: 122, distance: 138.2
click at [50, 119] on div "This information refines our AI instructions for your business SmartContent add…" at bounding box center [295, 195] width 511 height 300
copy div "Company description Explain your company’s unique value proposition in detail."
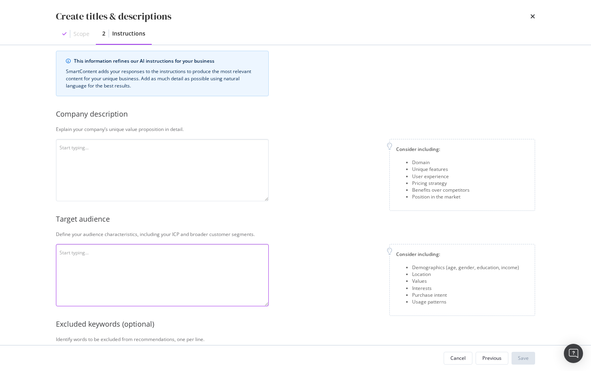
click at [141, 269] on textarea "modal" at bounding box center [162, 275] width 213 height 62
paste textarea "Employed adults, typically ages 25–54, mid‑to‑high income, requiring reliable h…"
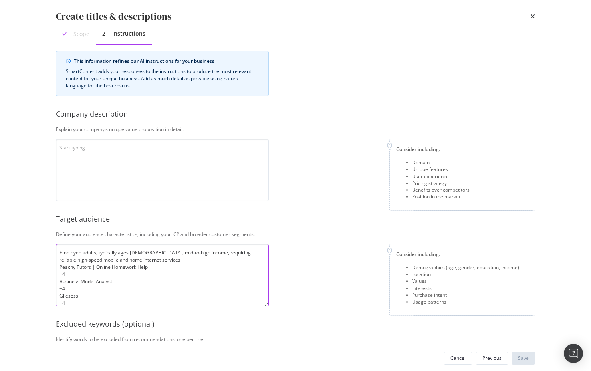
scroll to position [72, 0]
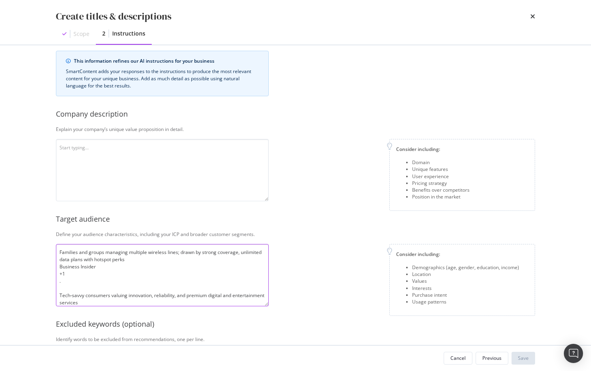
drag, startPoint x: 80, startPoint y: 288, endPoint x: 50, endPoint y: 268, distance: 36.4
click at [50, 268] on div "This information refines our AI instructions for your business SmartContent add…" at bounding box center [295, 195] width 511 height 300
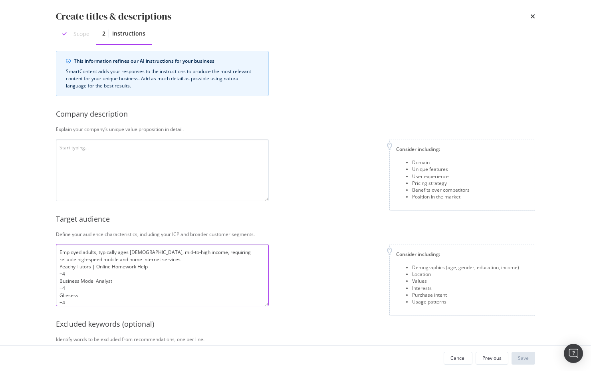
scroll to position [0, 0]
drag, startPoint x: 63, startPoint y: 287, endPoint x: 54, endPoint y: 269, distance: 20.9
click at [54, 269] on div "This information refines our AI instructions for your business SmartContent add…" at bounding box center [295, 195] width 511 height 300
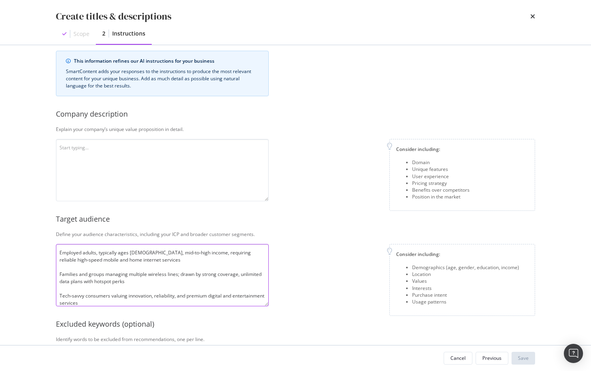
scroll to position [6, 0]
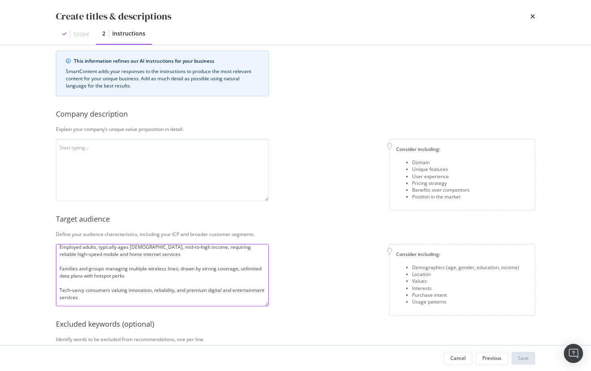
type textarea "Employed adults, typically ages 25–54, mid‑to‑high income, requiring reliable h…"
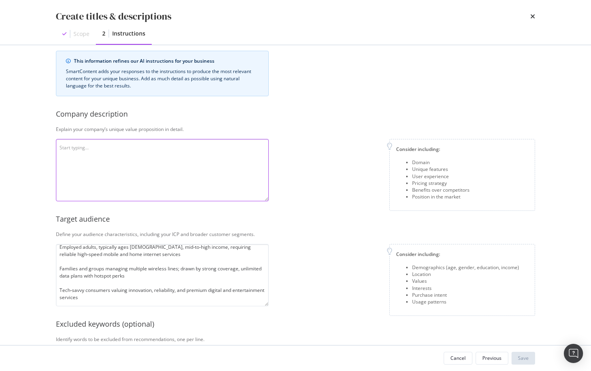
drag, startPoint x: 137, startPoint y: 160, endPoint x: 148, endPoint y: 160, distance: 11.2
click at [137, 160] on textarea "modal" at bounding box center [162, 170] width 213 height 62
paste textarea "Verizon Consumer is the retail arm of Verizon Communications. It delivers mobil…"
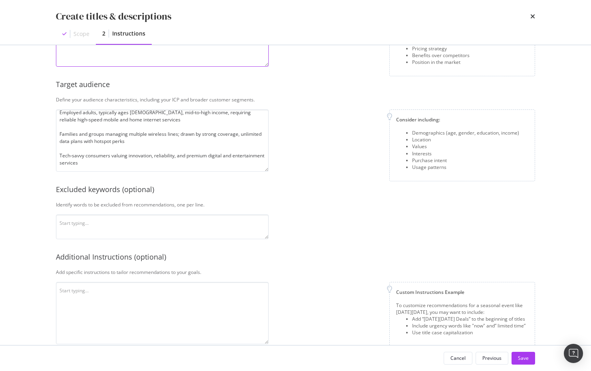
scroll to position [155, 0]
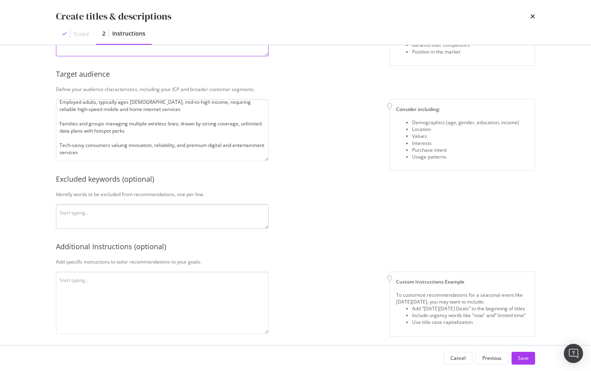
type textarea "Verizon Consumer is the retail arm of Verizon Communications. It delivers mobil…"
click at [159, 214] on textarea "modal" at bounding box center [162, 216] width 213 height 25
click at [173, 243] on div "Additional Instructions (optional)" at bounding box center [296, 247] width 480 height 10
click at [126, 213] on textarea "Verizon Business" at bounding box center [162, 216] width 213 height 25
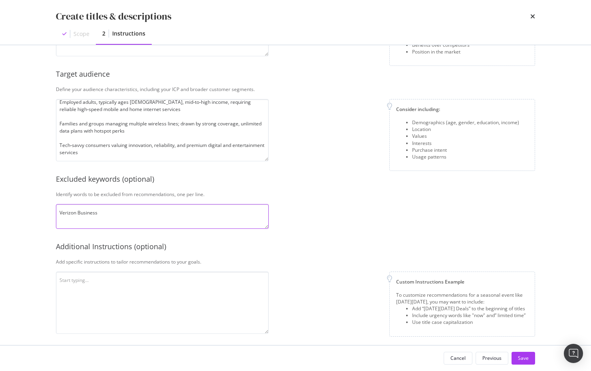
click at [126, 213] on textarea "Verizon Business" at bounding box center [162, 216] width 213 height 25
type textarea "Business"
click at [177, 252] on div "This information refines our AI instructions for your business SmartContent add…" at bounding box center [296, 120] width 480 height 428
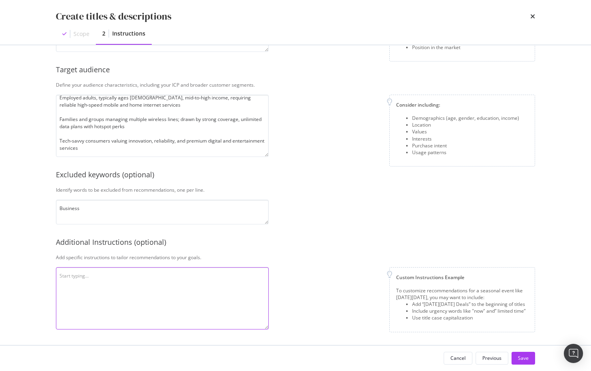
drag, startPoint x: 168, startPoint y: 285, endPoint x: 285, endPoint y: 256, distance: 121.0
click at [168, 285] on textarea "modal" at bounding box center [162, 298] width 213 height 62
click at [304, 256] on div "Add specific instructions to tailor recommendations to your goals." at bounding box center [296, 257] width 480 height 7
click at [153, 300] on textarea "modal" at bounding box center [162, 298] width 213 height 62
paste textarea "| Verizon"
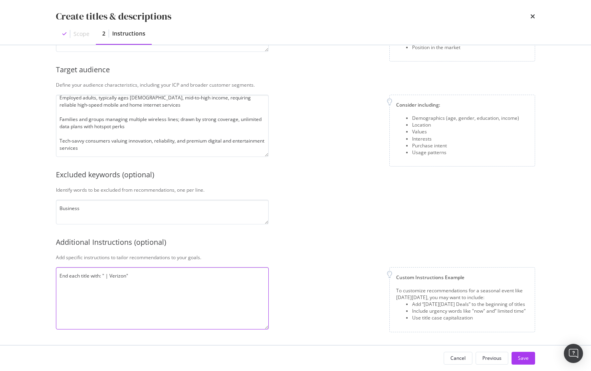
click at [84, 296] on textarea "End each title with: " | Verizon"" at bounding box center [162, 298] width 213 height 62
click at [149, 274] on textarea "End each title with: " | Verizon"" at bounding box center [162, 298] width 213 height 62
click at [135, 293] on textarea "End each title with: " | Verizon"" at bounding box center [162, 298] width 213 height 62
drag, startPoint x: 338, startPoint y: 237, endPoint x: 171, endPoint y: 291, distance: 174.8
click at [338, 237] on div "Additional Instructions (optional)" at bounding box center [296, 242] width 480 height 10
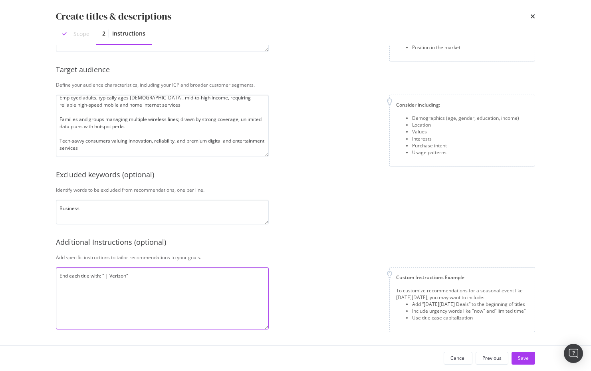
click at [147, 298] on textarea "End each title with: " | Verizon"" at bounding box center [162, 298] width 213 height 62
click at [151, 276] on textarea "End each title with: " | Verizon"" at bounding box center [162, 298] width 213 height 62
click at [81, 277] on textarea "End each title with: " | Verizon"" at bounding box center [162, 298] width 213 height 62
click at [163, 306] on textarea "End each TITLE with: " | Verizon"" at bounding box center [162, 298] width 213 height 62
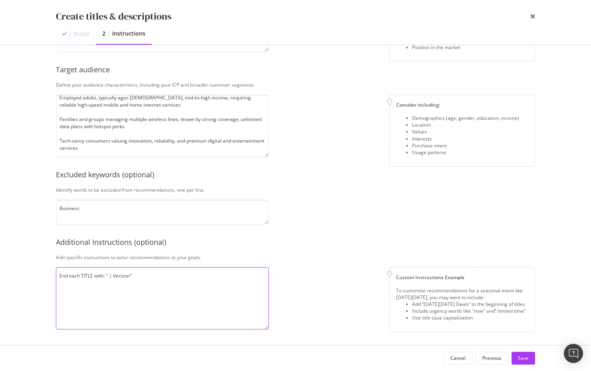
type textarea "End each TITLE with: " | Verizon""
click at [340, 268] on div "Custom Instructions Example To customize recommendations for a seasonal event l…" at bounding box center [405, 299] width 260 height 65
drag, startPoint x: 170, startPoint y: 298, endPoint x: 416, endPoint y: 333, distance: 248.6
click at [170, 298] on textarea "End each TITLE with: " | Verizon"" at bounding box center [162, 298] width 213 height 62
click at [519, 358] on div "Save" at bounding box center [523, 358] width 11 height 7
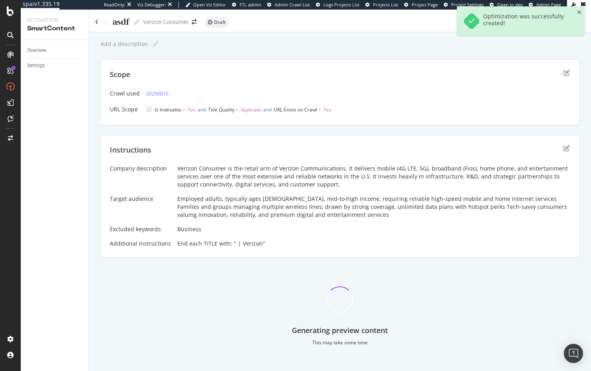
click at [221, 137] on div "Instructions Company description Verizon Consumer is the retail arm of Verizon …" at bounding box center [340, 196] width 480 height 123
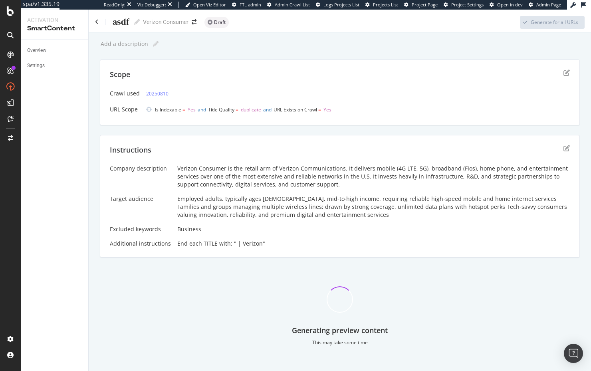
drag, startPoint x: 12, startPoint y: 118, endPoint x: 174, endPoint y: 21, distance: 188.9
click at [0, 0] on div at bounding box center [10, 185] width 21 height 371
drag, startPoint x: 236, startPoint y: 50, endPoint x: 5, endPoint y: 75, distance: 232.2
click at [236, 50] on div "Add a description Add a description Scope Crawl used 20250810 URL Scope Is Inde…" at bounding box center [340, 195] width 480 height 314
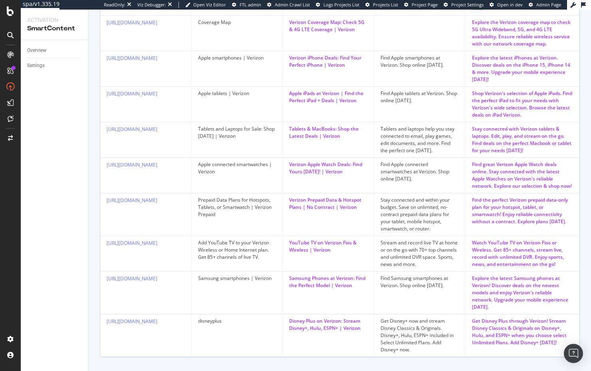
scroll to position [354, 0]
click at [148, 342] on td "https://www.verizon.com/solutions-and-services/disneyplus/" at bounding box center [146, 336] width 92 height 43
click at [149, 326] on link "https://www.verizon.com/solutions-and-services/disneyplus/" at bounding box center [132, 322] width 51 height 7
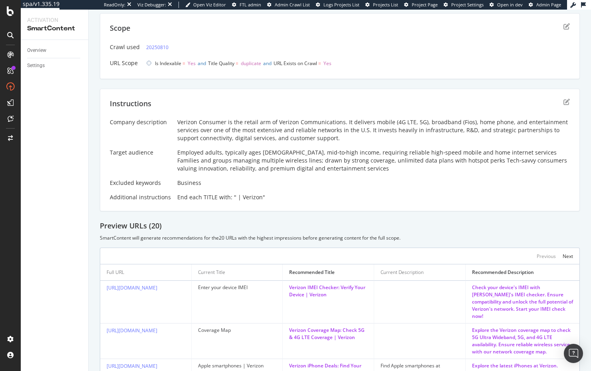
scroll to position [0, 0]
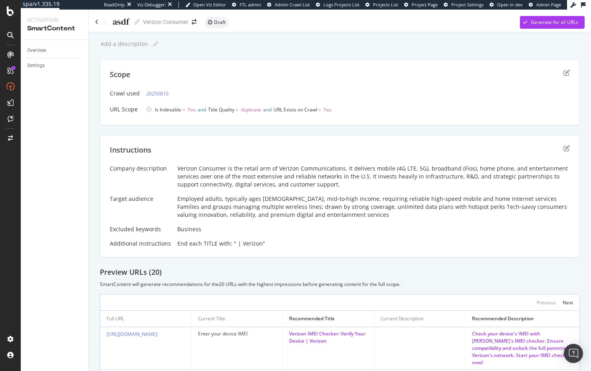
click at [292, 127] on div "Add a description Add a description Scope Crawl used 20250810 URL Scope Is Inde…" at bounding box center [340, 375] width 480 height 674
click at [567, 72] on icon "edit" at bounding box center [567, 73] width 6 height 6
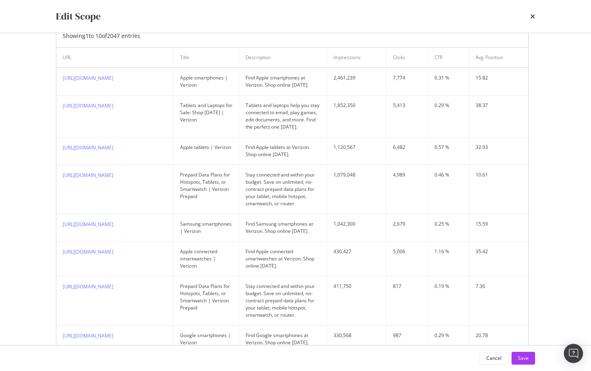
scroll to position [302, 0]
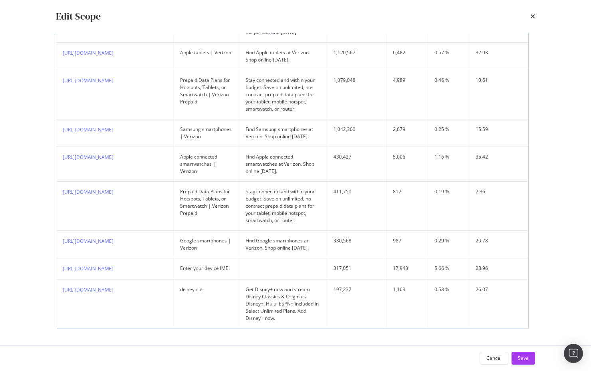
click at [495, 334] on div "Select your crawl Select the crawl scope you want to optimize. 2025 Aug. 10th D…" at bounding box center [296, 52] width 480 height 587
click at [499, 356] on div "Cancel" at bounding box center [494, 358] width 15 height 7
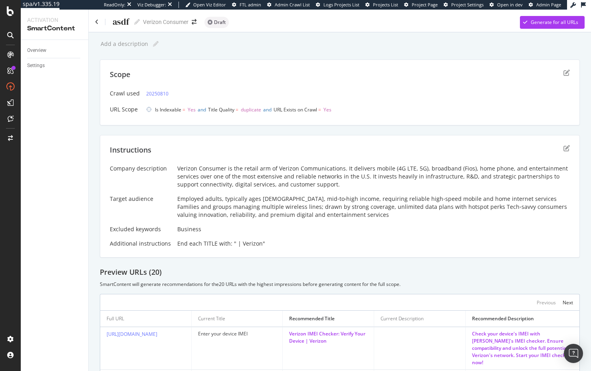
click at [508, 48] on div "Add a description Add a description" at bounding box center [340, 44] width 480 height 12
click at [513, 43] on div "Add a description Add a description" at bounding box center [340, 44] width 480 height 12
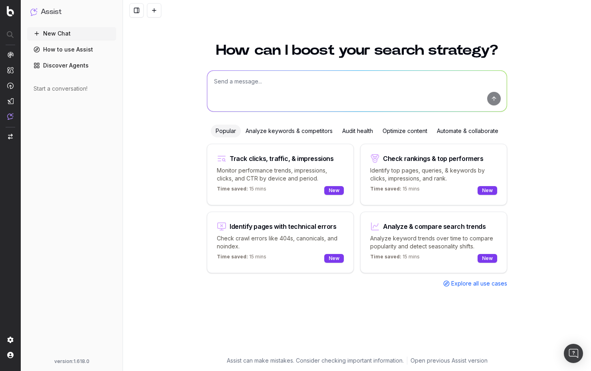
click at [317, 88] on textarea at bounding box center [357, 91] width 300 height 41
type textarea "Can SmartContent run A/B or split tests?"
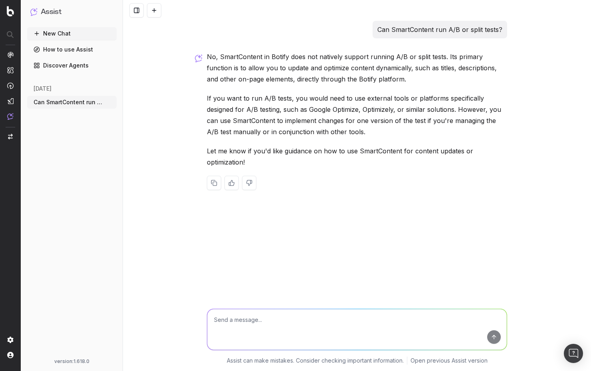
click at [336, 113] on p "If you want to run A/B tests, you would need to use external tools or platforms…" at bounding box center [357, 115] width 300 height 45
drag, startPoint x: 338, startPoint y: 111, endPoint x: 311, endPoint y: 100, distance: 29.2
click at [338, 111] on p "If you want to run A/B tests, you would need to use external tools or platforms…" at bounding box center [357, 115] width 300 height 45
click at [157, 155] on div "Can SmartContent run A/B or split tests? No, SmartContent in Botify does not na…" at bounding box center [357, 185] width 468 height 371
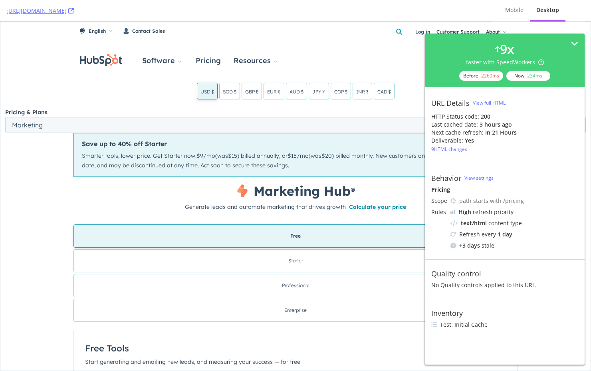
click at [149, 95] on div "USD $ SGD $ GBP £ EUR € AUD $ JPY ¥ COP $ INR ₹ CAD $" at bounding box center [295, 91] width 591 height 17
click at [507, 9] on div "Mobile" at bounding box center [514, 10] width 18 height 8
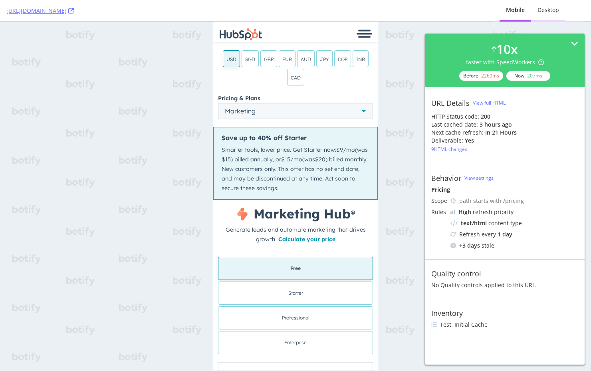
click at [537, 9] on div "Desktop" at bounding box center [548, 11] width 34 height 22
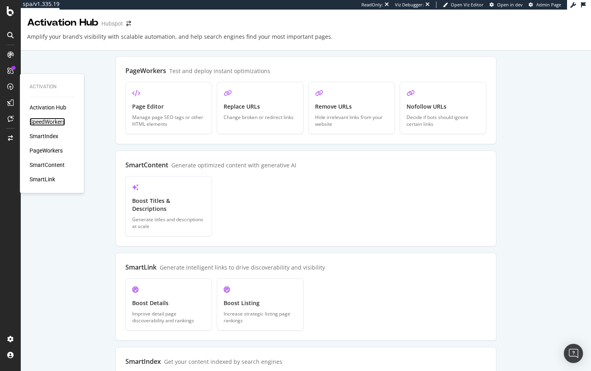
click at [57, 121] on div "SpeedWorkers" at bounding box center [48, 122] width 36 height 8
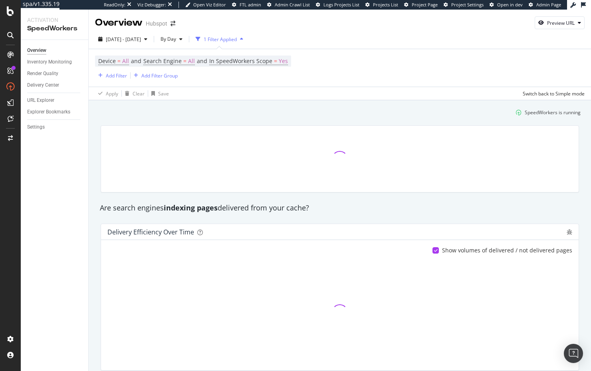
click at [101, 155] on div at bounding box center [340, 159] width 478 height 66
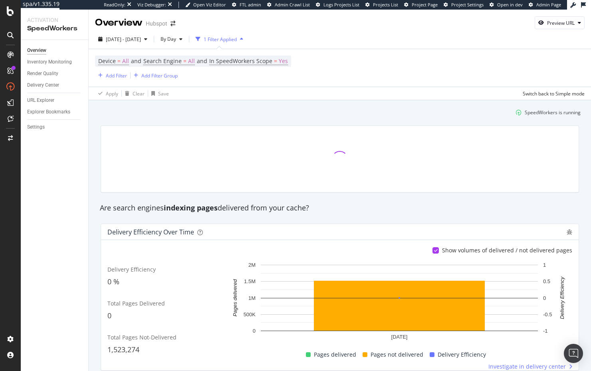
drag, startPoint x: 166, startPoint y: 118, endPoint x: 163, endPoint y: 114, distance: 5.4
click at [166, 118] on div "SpeedWorkers is running" at bounding box center [340, 112] width 488 height 13
drag, startPoint x: 319, startPoint y: 206, endPoint x: 255, endPoint y: 183, distance: 67.7
click at [316, 205] on div "Are search engines indexing pages delivered from your cache?" at bounding box center [340, 208] width 488 height 10
click at [32, 124] on div "Settings" at bounding box center [36, 127] width 18 height 8
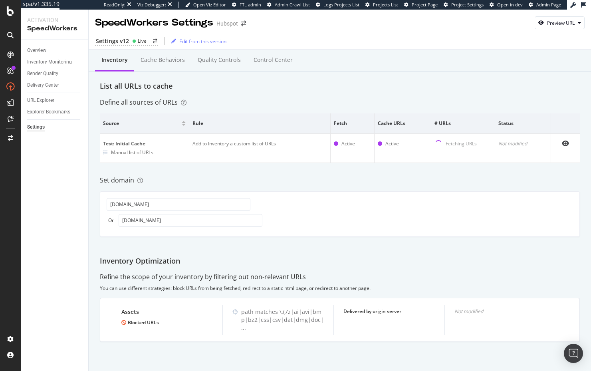
click at [66, 195] on div "Overview Inventory Monitoring Render Quality Delivery Center URL Explorer Explo…" at bounding box center [55, 205] width 68 height 331
click at [166, 62] on div "Cache behaviors" at bounding box center [163, 60] width 44 height 8
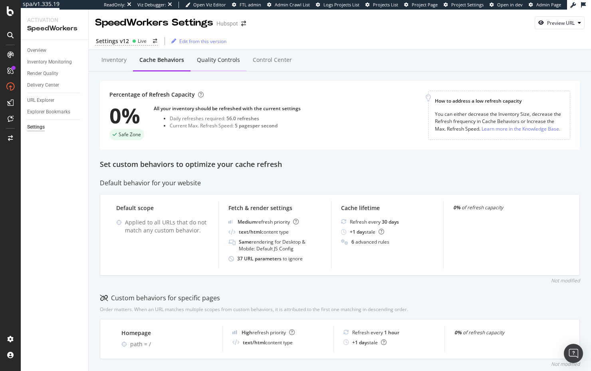
click at [225, 64] on div "Quality Controls" at bounding box center [218, 60] width 43 height 8
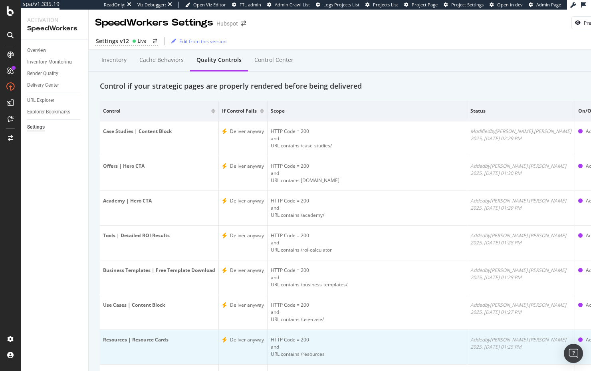
scroll to position [88, 0]
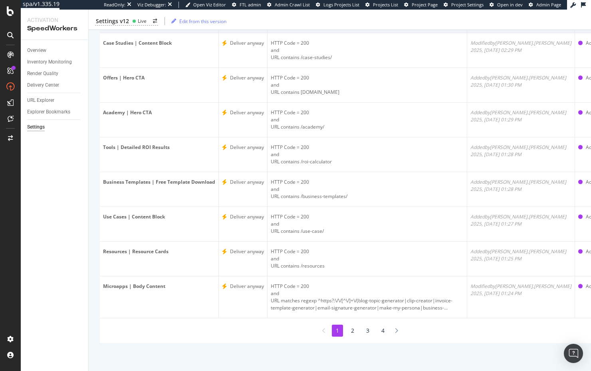
click at [347, 328] on li "2" at bounding box center [352, 331] width 11 height 12
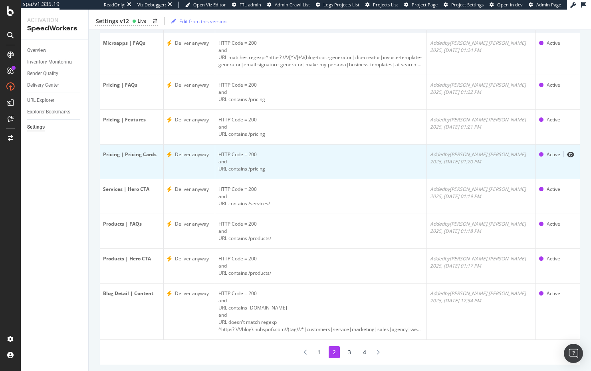
click at [205, 165] on td "Deliver anyway" at bounding box center [190, 162] width 52 height 35
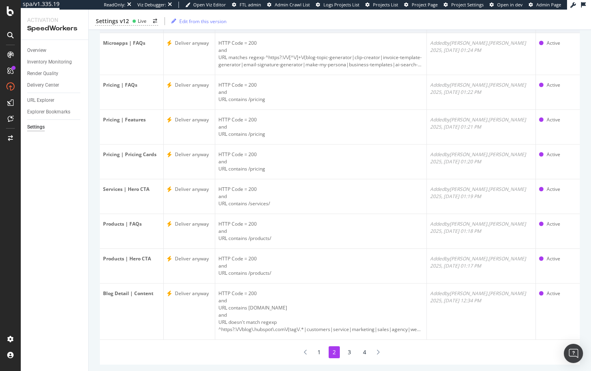
click at [349, 354] on li "3" at bounding box center [349, 352] width 11 height 12
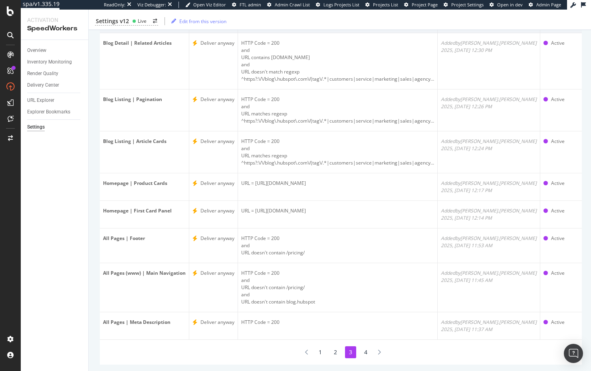
click at [366, 352] on li "4" at bounding box center [365, 352] width 11 height 12
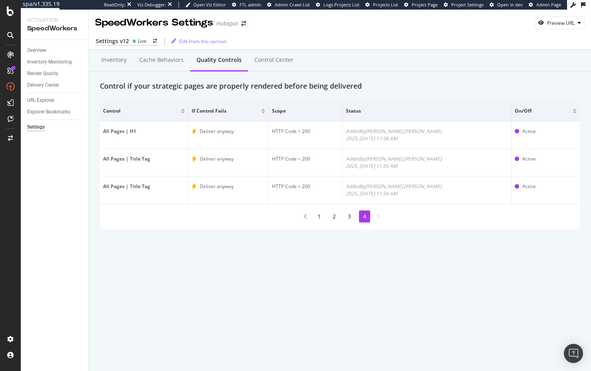
click at [338, 217] on li "2" at bounding box center [334, 217] width 11 height 12
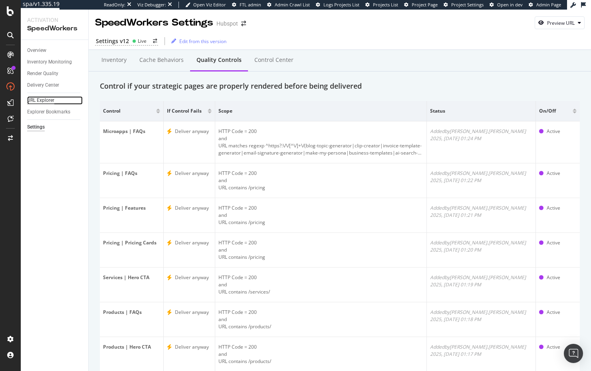
click at [46, 102] on div "URL Explorer" at bounding box center [40, 100] width 27 height 8
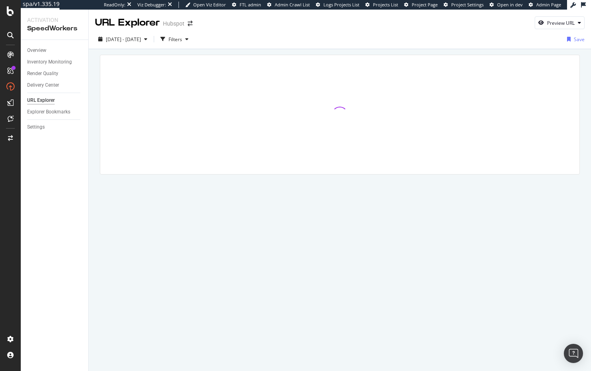
drag, startPoint x: 200, startPoint y: 39, endPoint x: 189, endPoint y: 47, distance: 13.7
click at [182, 39] on div "Filters" at bounding box center [176, 39] width 14 height 7
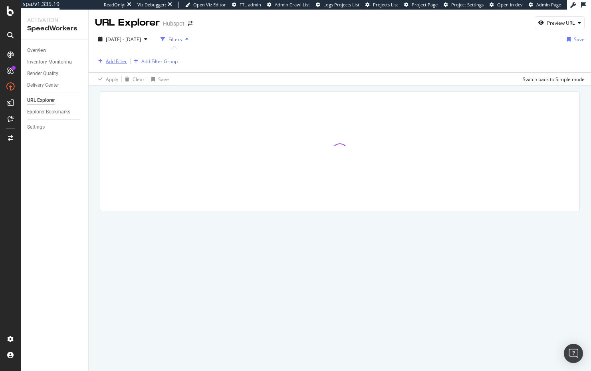
click at [115, 60] on div "Add Filter" at bounding box center [116, 61] width 21 height 7
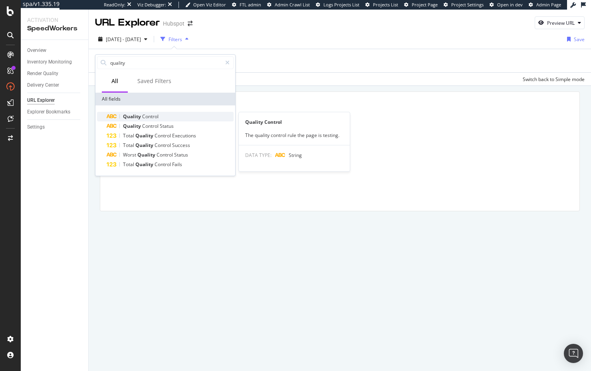
type input "quality"
click at [144, 116] on span "Control" at bounding box center [150, 116] width 16 height 7
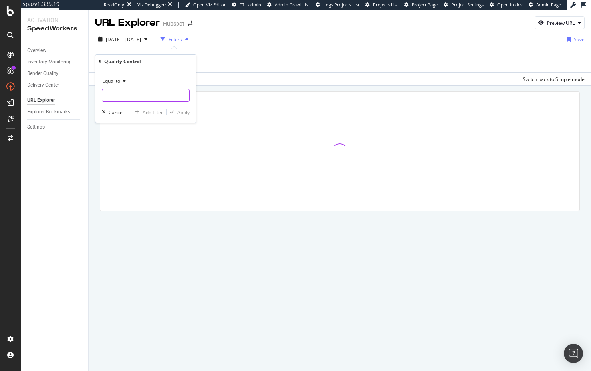
click at [145, 96] on input "text" at bounding box center [145, 95] width 87 height 13
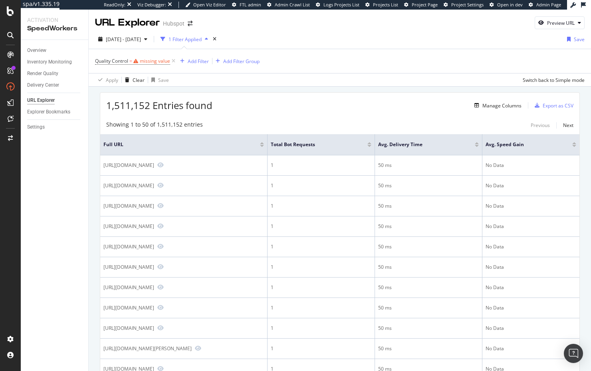
drag, startPoint x: 304, startPoint y: 85, endPoint x: 291, endPoint y: 84, distance: 12.5
click at [298, 84] on div "Apply Clear Save Switch back to Simple mode" at bounding box center [340, 79] width 503 height 13
click at [40, 131] on div "Settings" at bounding box center [57, 127] width 61 height 12
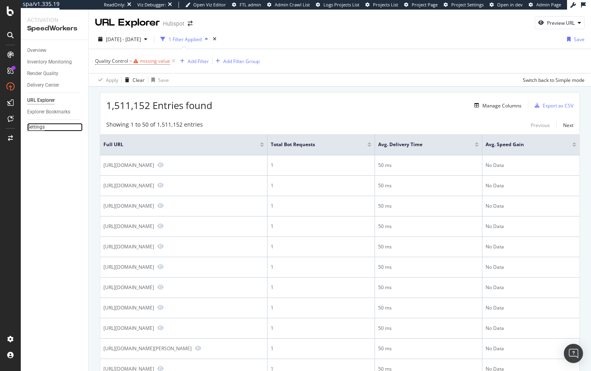
click at [40, 129] on div "Settings" at bounding box center [36, 127] width 18 height 8
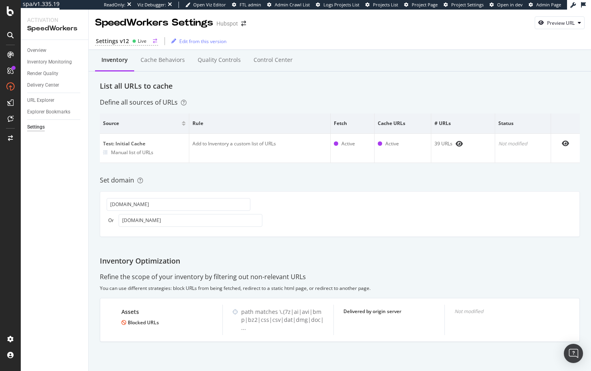
click at [132, 34] on div "Settings v12 Live Edit from this version" at bounding box center [340, 41] width 503 height 17
click at [131, 38] on div "Settings v12 Live" at bounding box center [126, 41] width 63 height 8
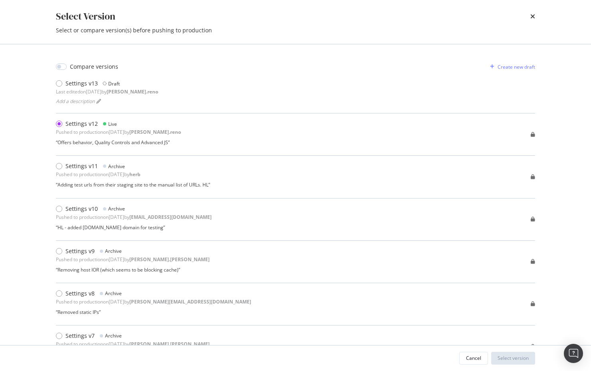
drag, startPoint x: 533, startPoint y: 15, endPoint x: 529, endPoint y: 16, distance: 4.5
click at [533, 15] on icon "times" at bounding box center [533, 16] width 5 height 6
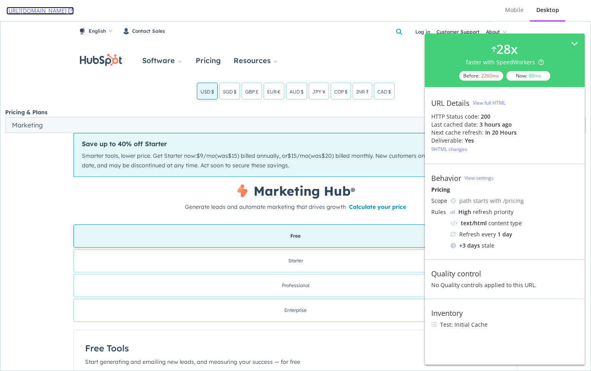
click at [74, 10] on icon at bounding box center [71, 11] width 6 height 6
